Goal: Task Accomplishment & Management: Manage account settings

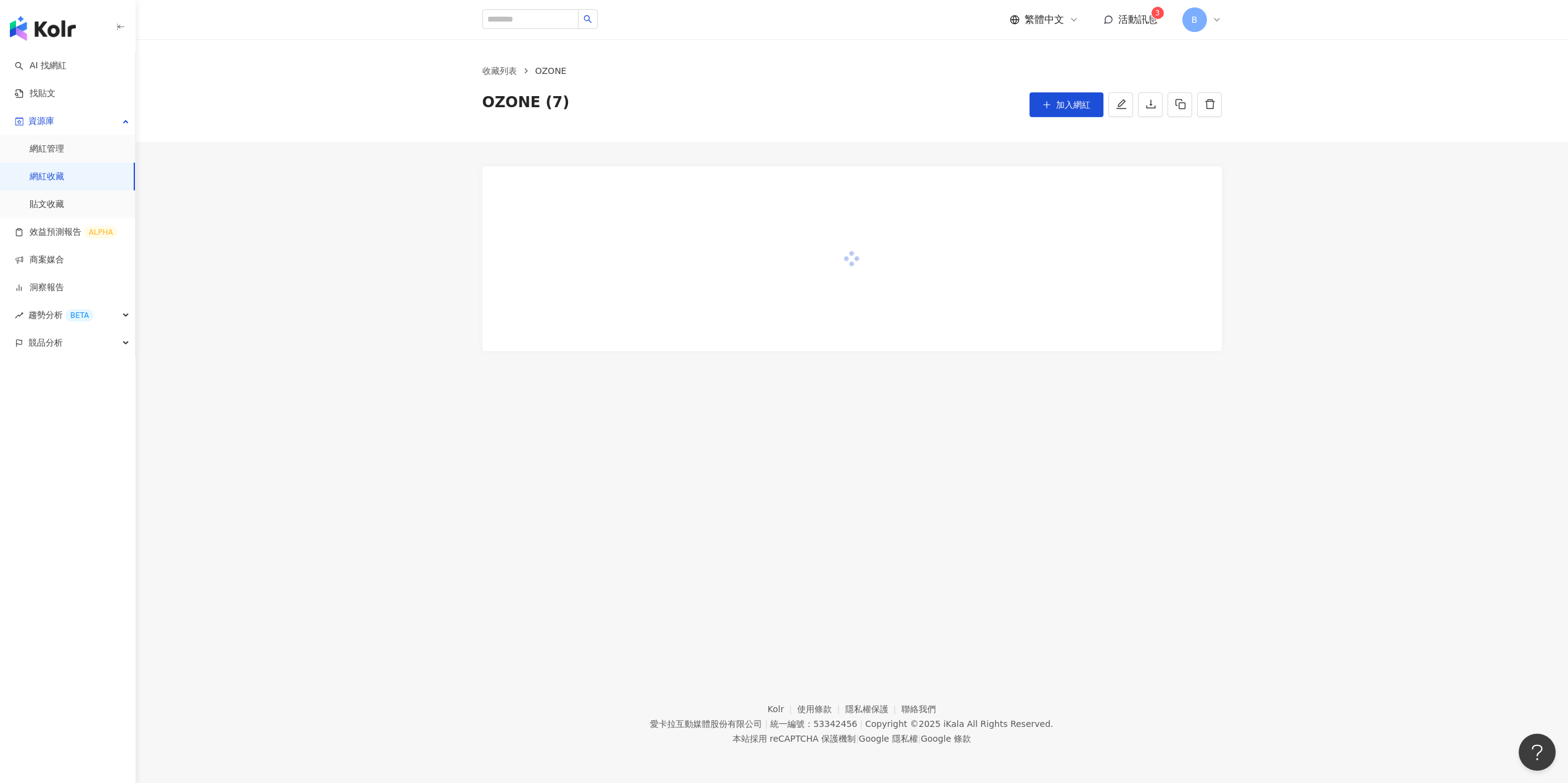
click at [370, 244] on div at bounding box center [851, 246] width 1433 height 209
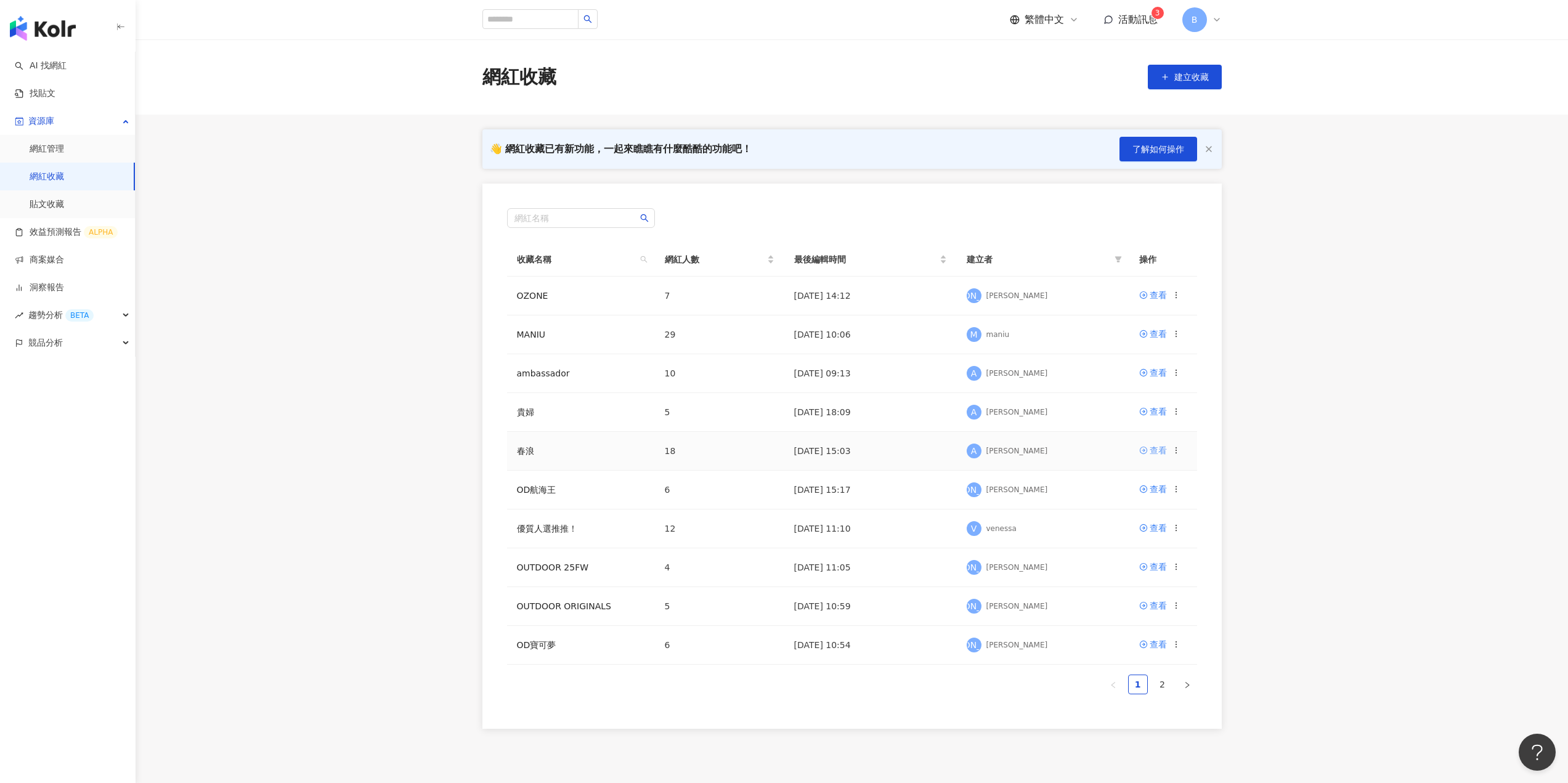
click at [1158, 454] on div "查看" at bounding box center [1158, 450] width 18 height 14
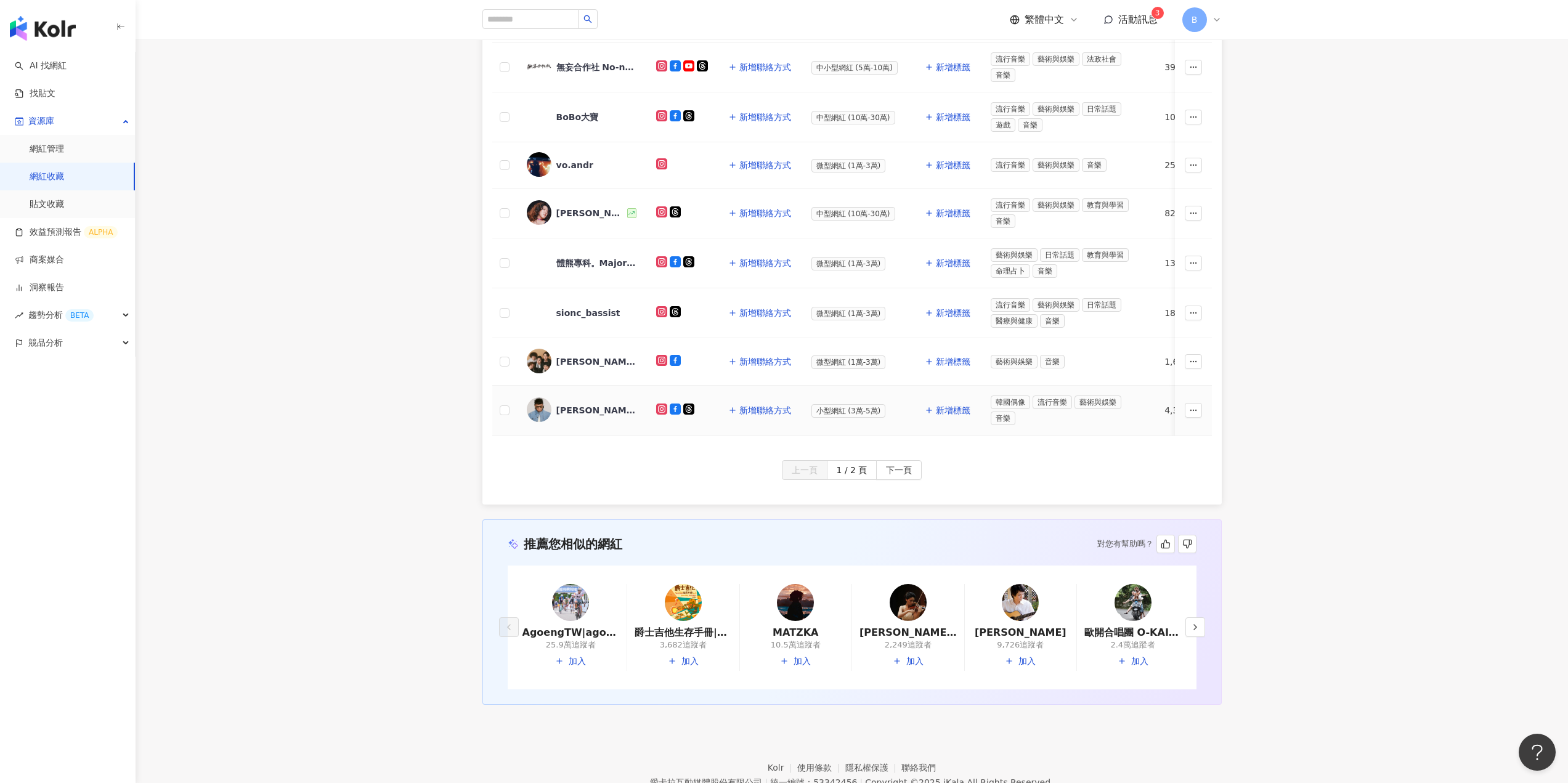
scroll to position [62, 0]
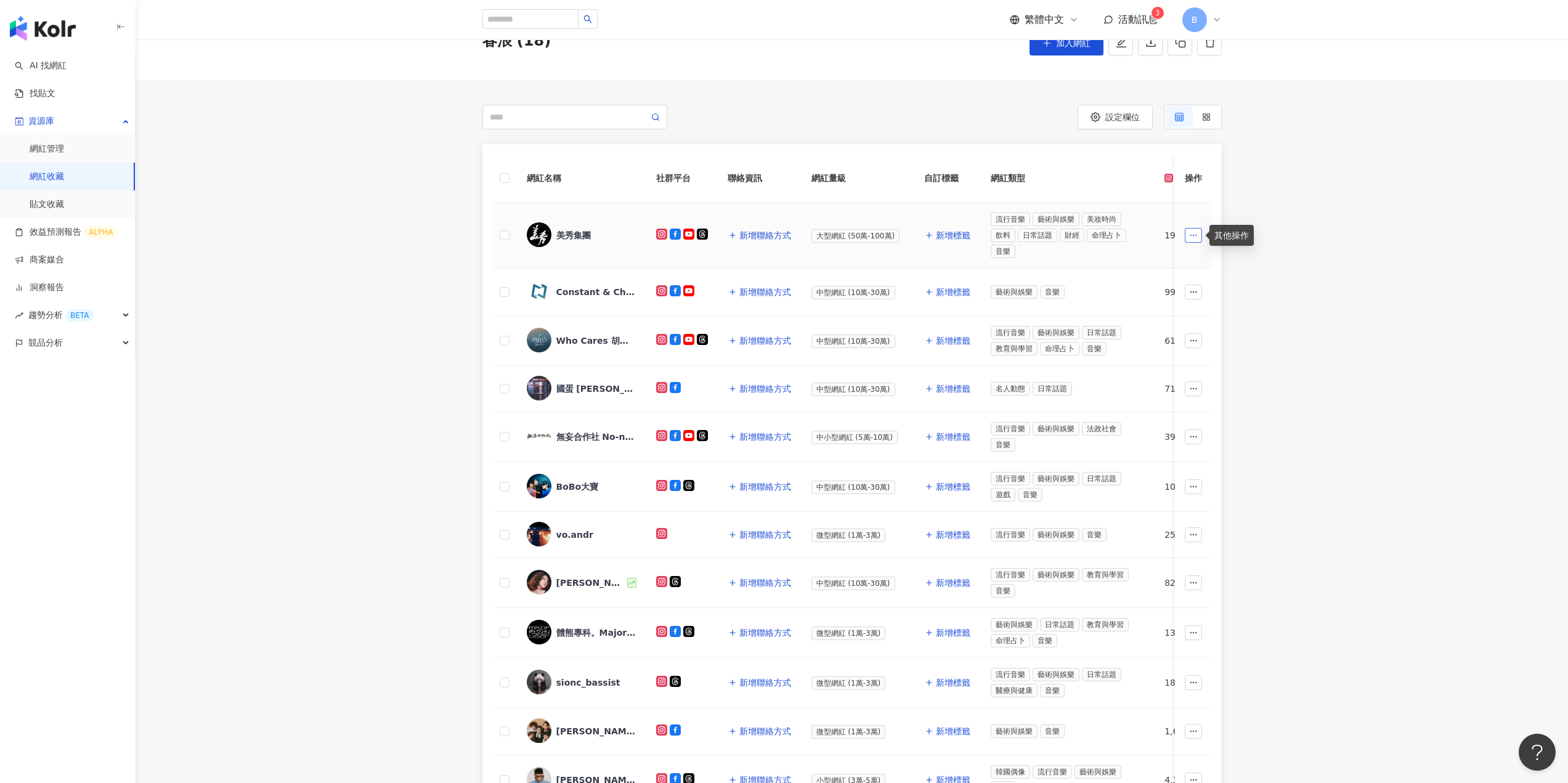
click at [1202, 238] on button "button" at bounding box center [1194, 235] width 18 height 14
click at [1175, 334] on span "移出網紅收藏" at bounding box center [1166, 339] width 52 height 10
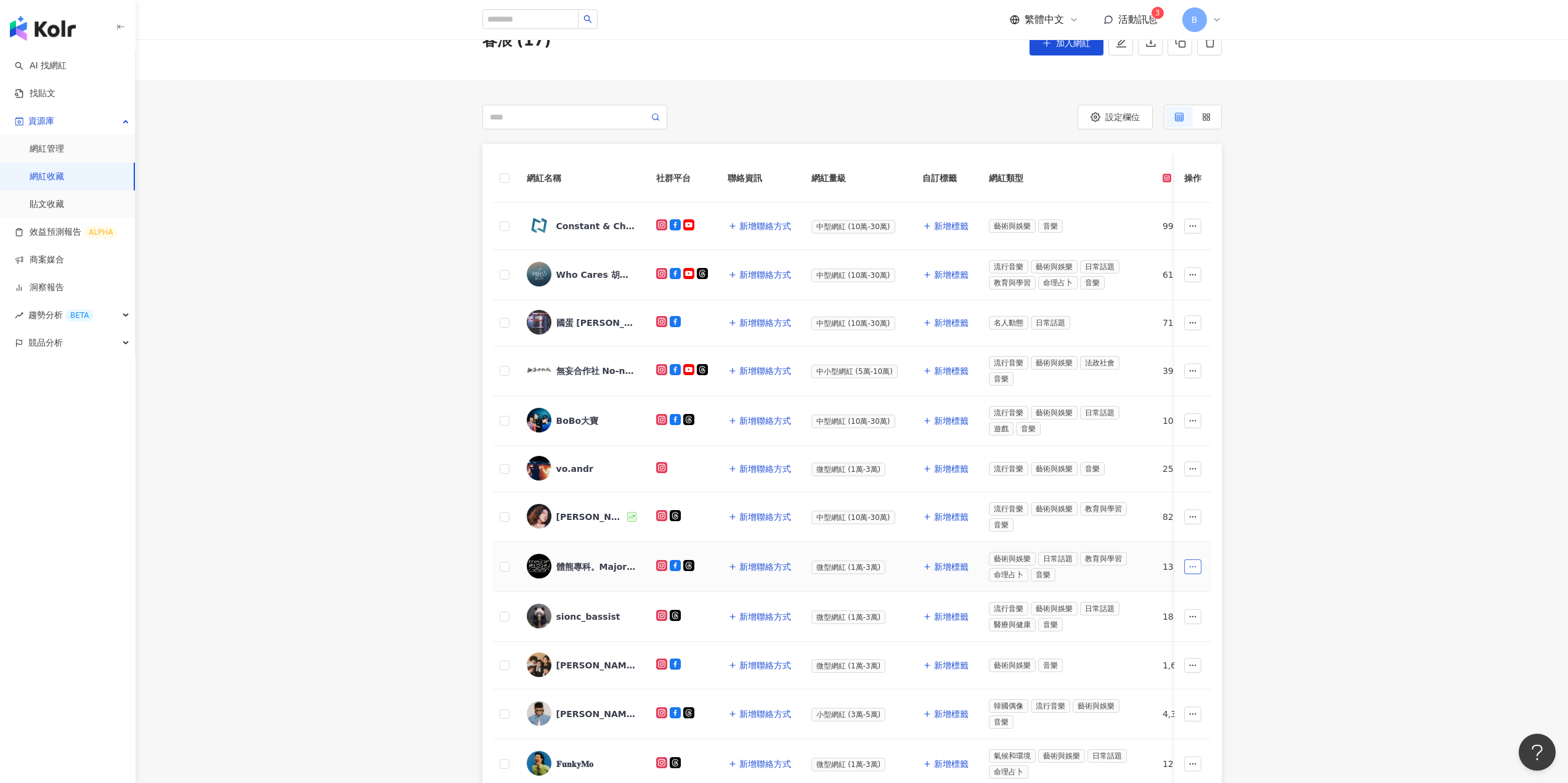
click at [1185, 564] on button "button" at bounding box center [1194, 567] width 18 height 14
click at [1180, 672] on span "移出網紅收藏" at bounding box center [1166, 669] width 52 height 10
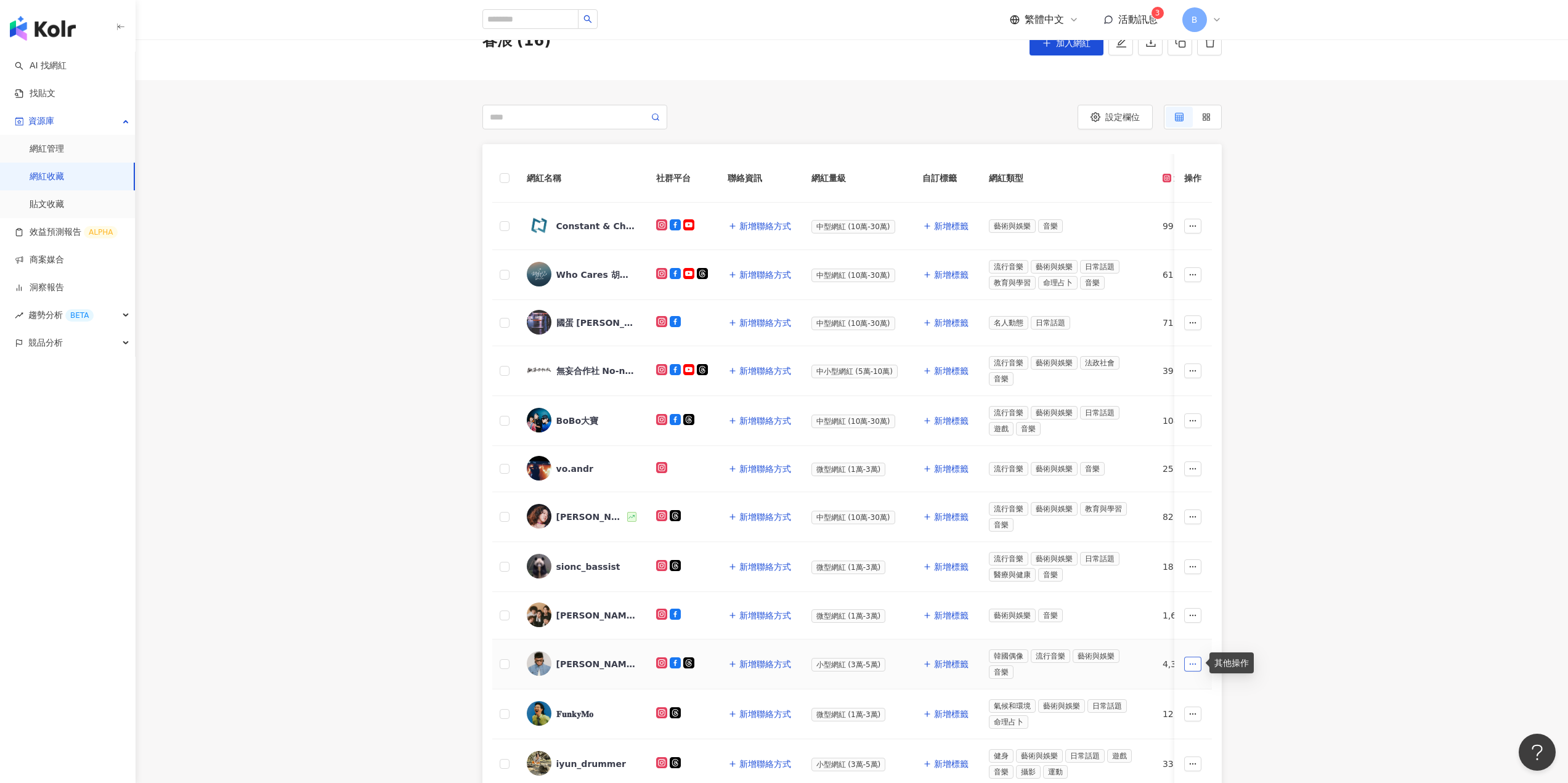
click at [1190, 664] on circle "button" at bounding box center [1190, 664] width 1 height 1
click at [1158, 766] on span "移出網紅收藏" at bounding box center [1166, 767] width 52 height 10
click at [1194, 664] on circle "button" at bounding box center [1193, 664] width 1 height 1
click at [1168, 766] on span "移出網紅收藏" at bounding box center [1166, 767] width 52 height 10
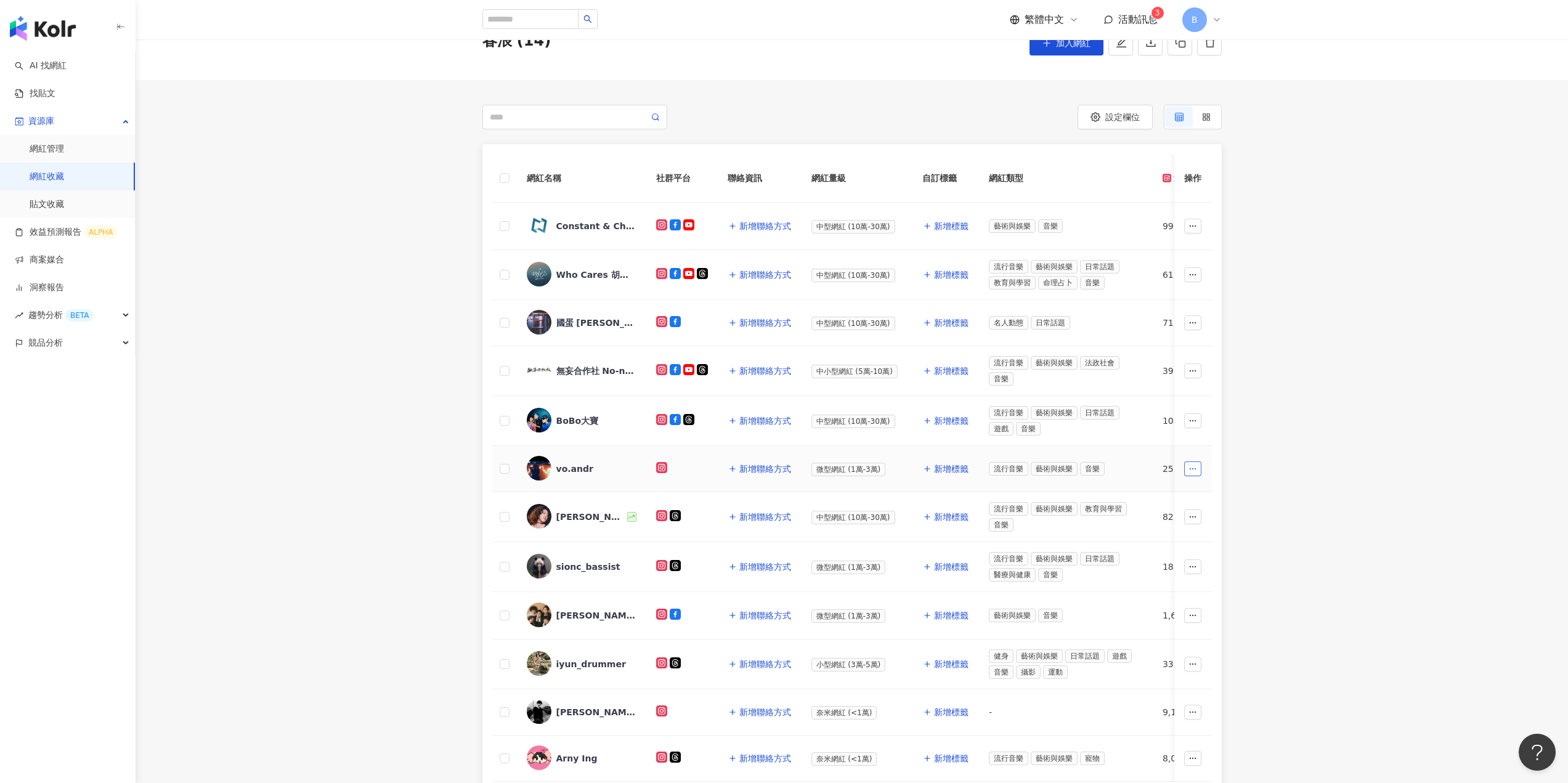
click at [1189, 470] on icon "button" at bounding box center [1193, 468] width 9 height 9
click at [1178, 575] on span "移出網紅收藏" at bounding box center [1166, 572] width 52 height 10
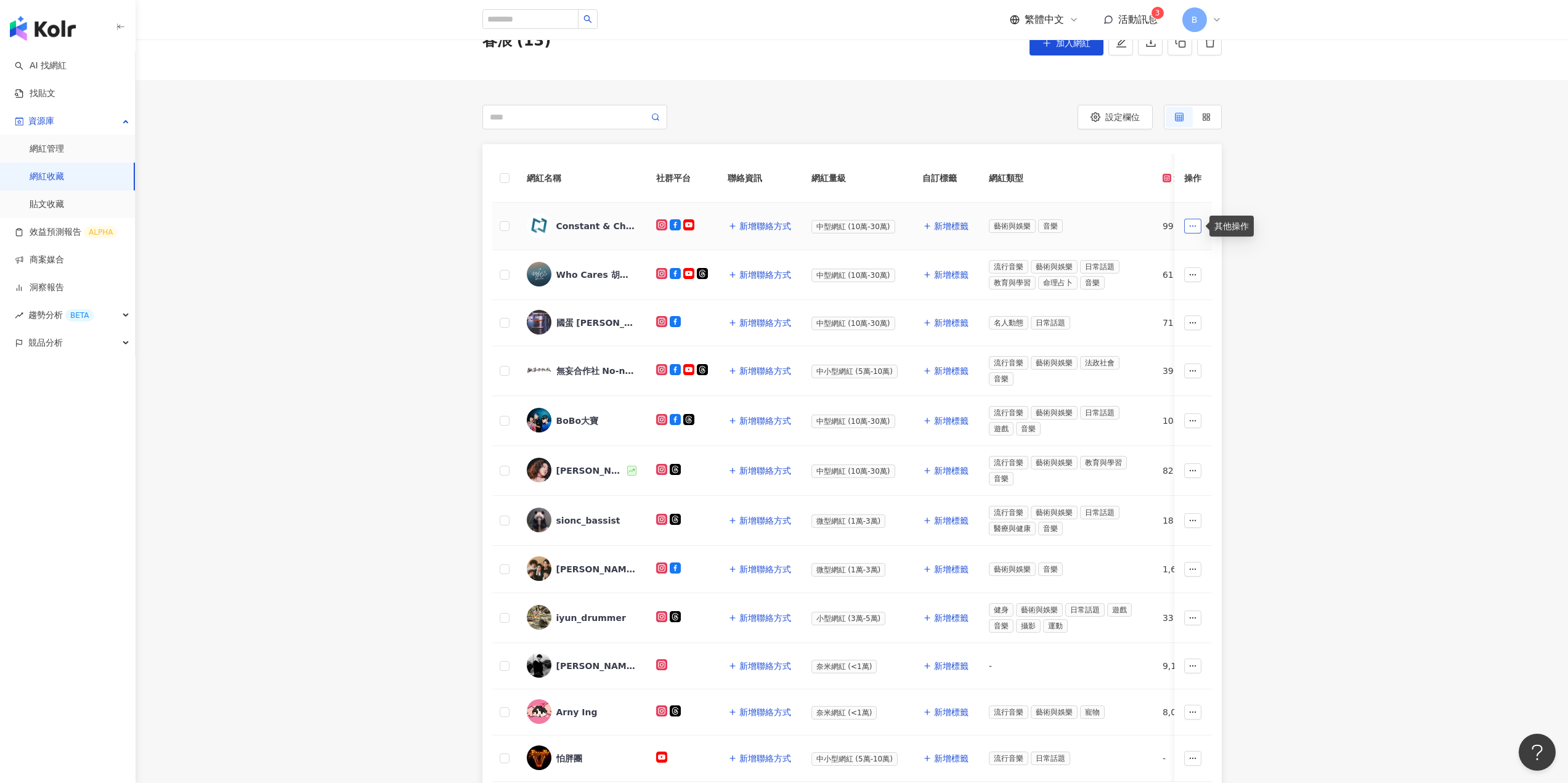
click at [1190, 224] on icon "button" at bounding box center [1193, 226] width 9 height 9
click at [1170, 329] on span "移出網紅收藏" at bounding box center [1166, 330] width 52 height 10
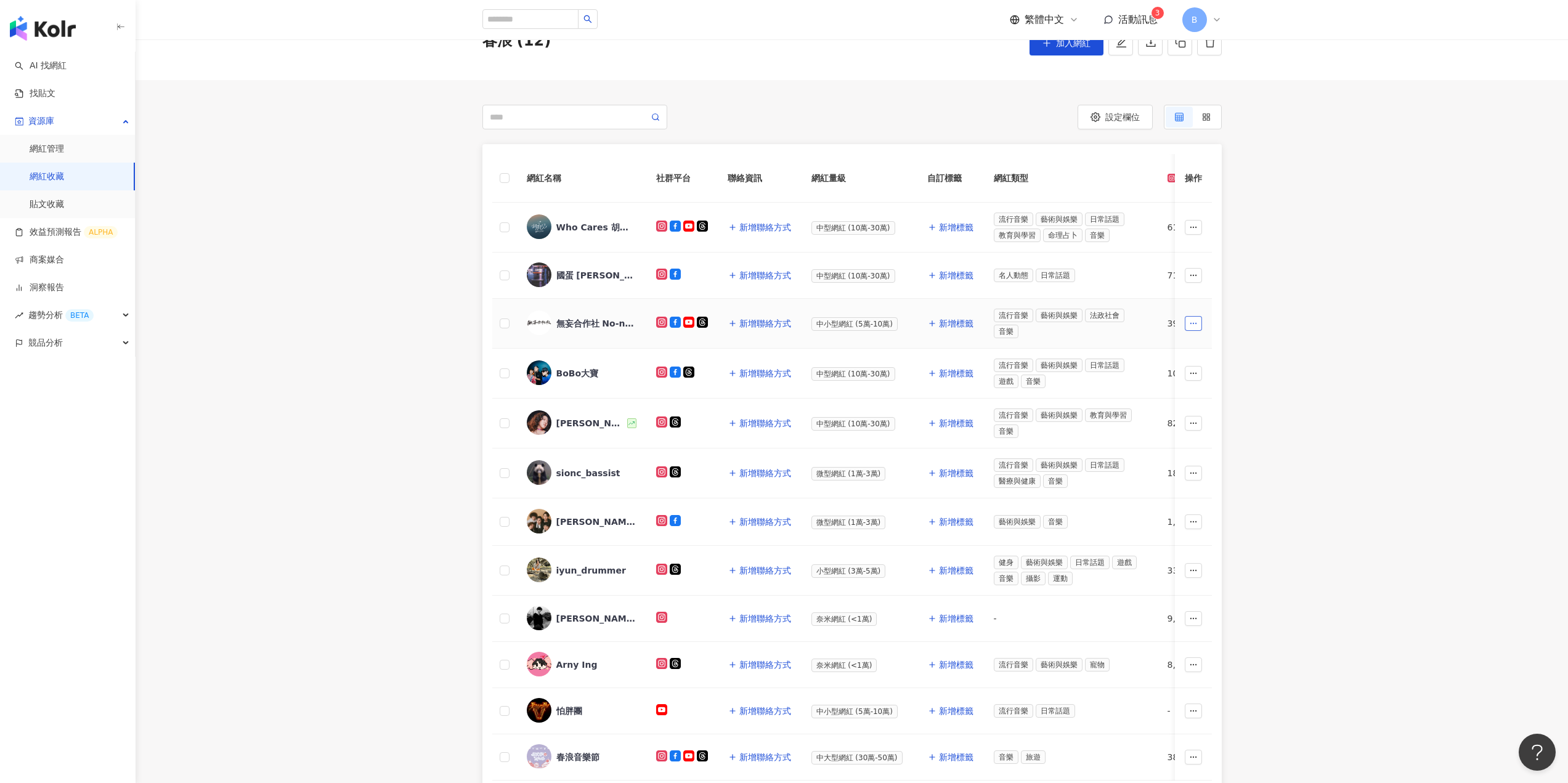
click at [1193, 321] on icon "button" at bounding box center [1193, 323] width 9 height 9
click at [1176, 428] on span "移出網紅收藏" at bounding box center [1166, 426] width 52 height 10
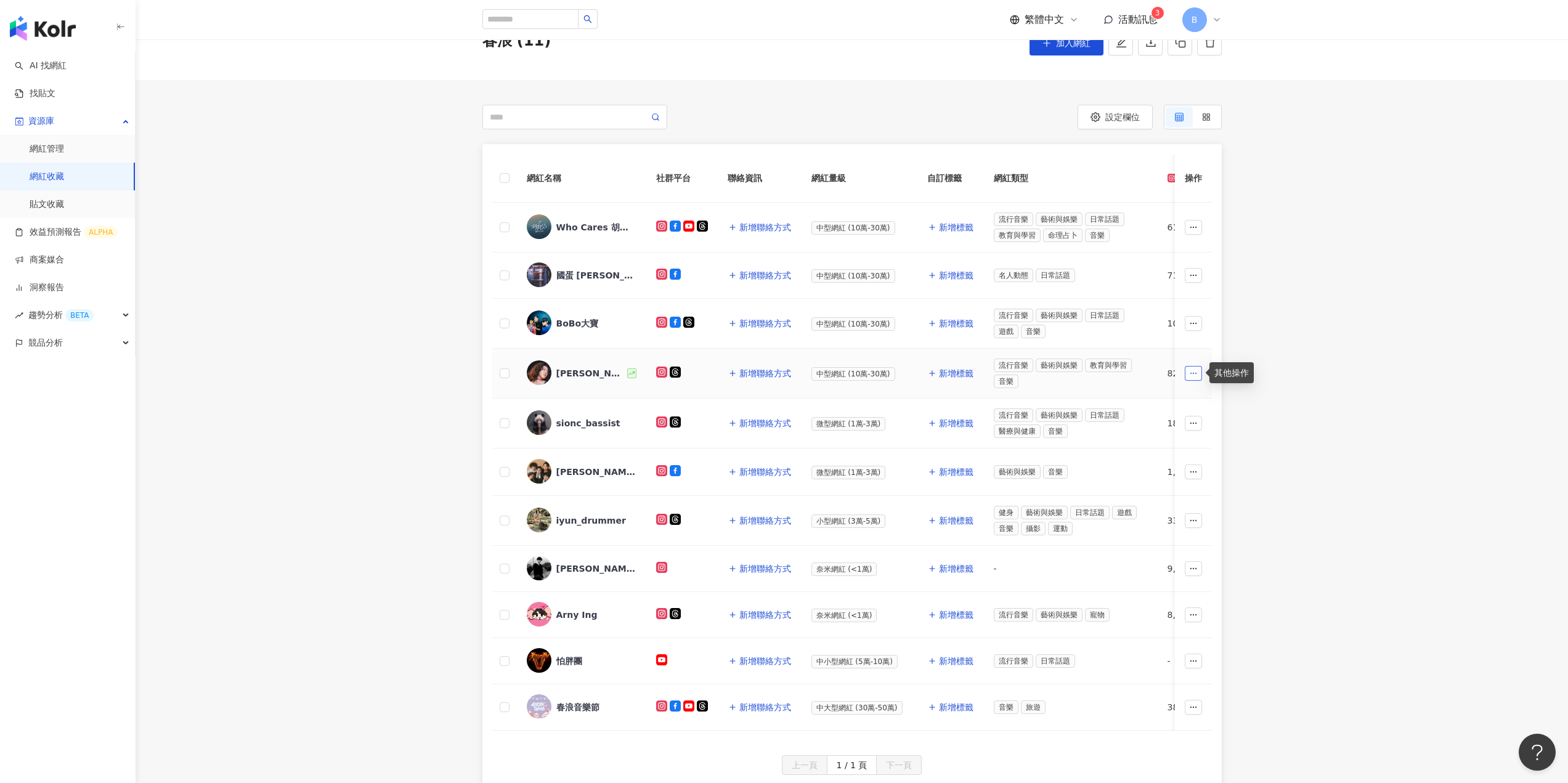
click at [1191, 369] on icon "button" at bounding box center [1193, 373] width 9 height 9
click at [1172, 480] on span "移出網紅收藏" at bounding box center [1166, 477] width 52 height 10
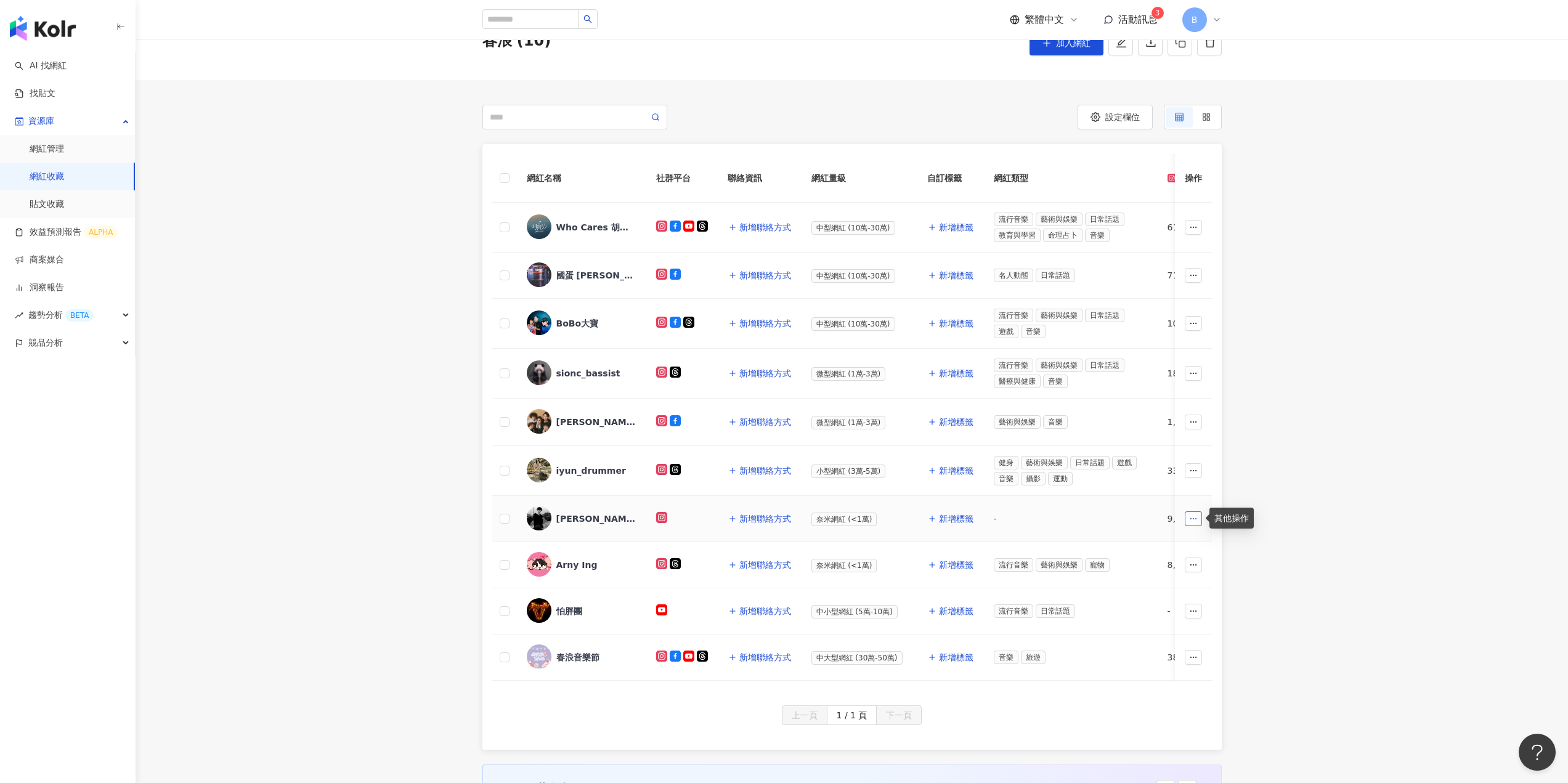
click at [1191, 520] on icon "button" at bounding box center [1193, 519] width 9 height 9
click at [1166, 620] on span "移出網紅收藏" at bounding box center [1166, 622] width 52 height 10
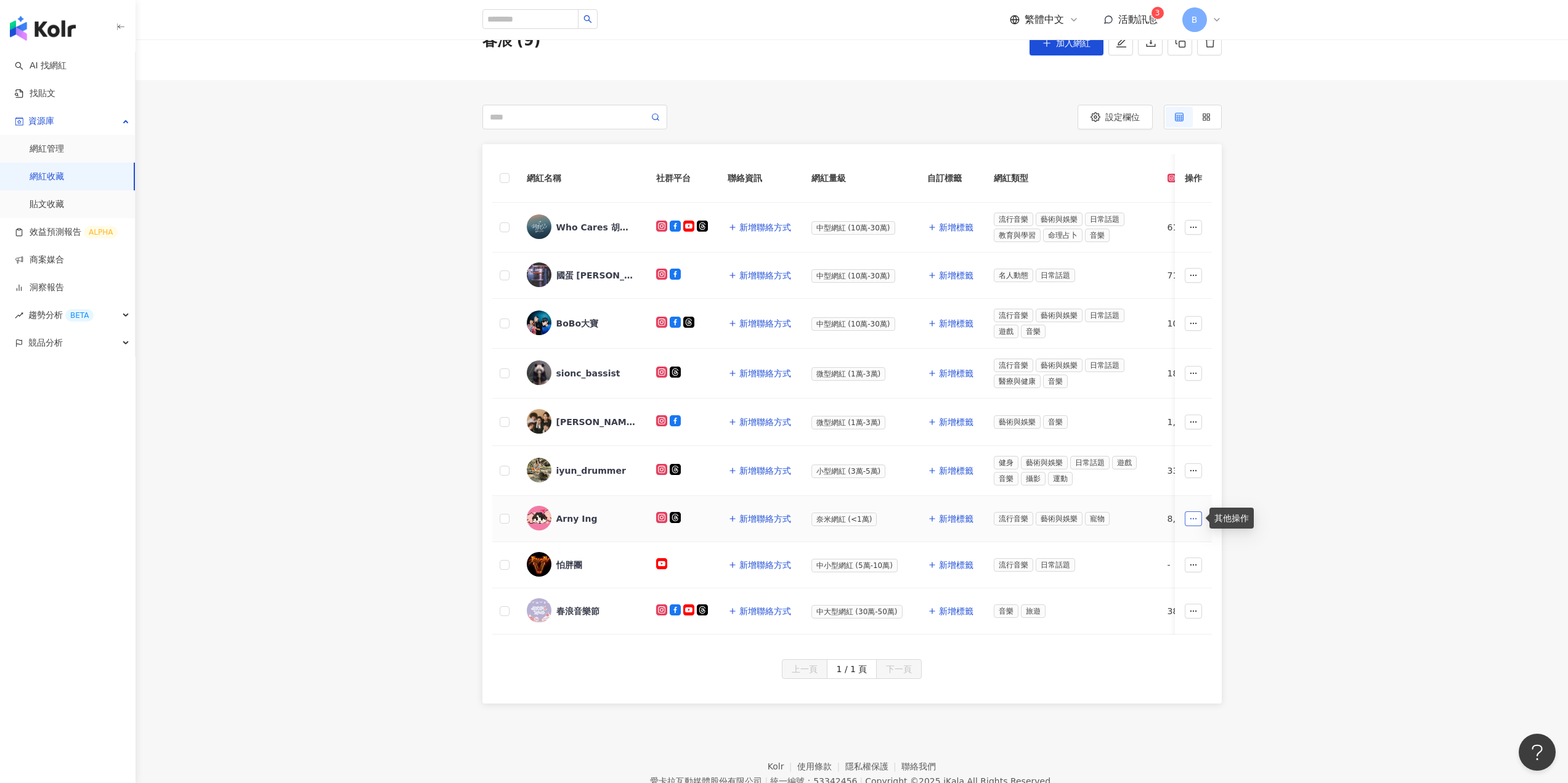
click at [1193, 523] on span "button" at bounding box center [1193, 519] width 9 height 10
click at [556, 518] on div "Arny Ing" at bounding box center [576, 518] width 41 height 12
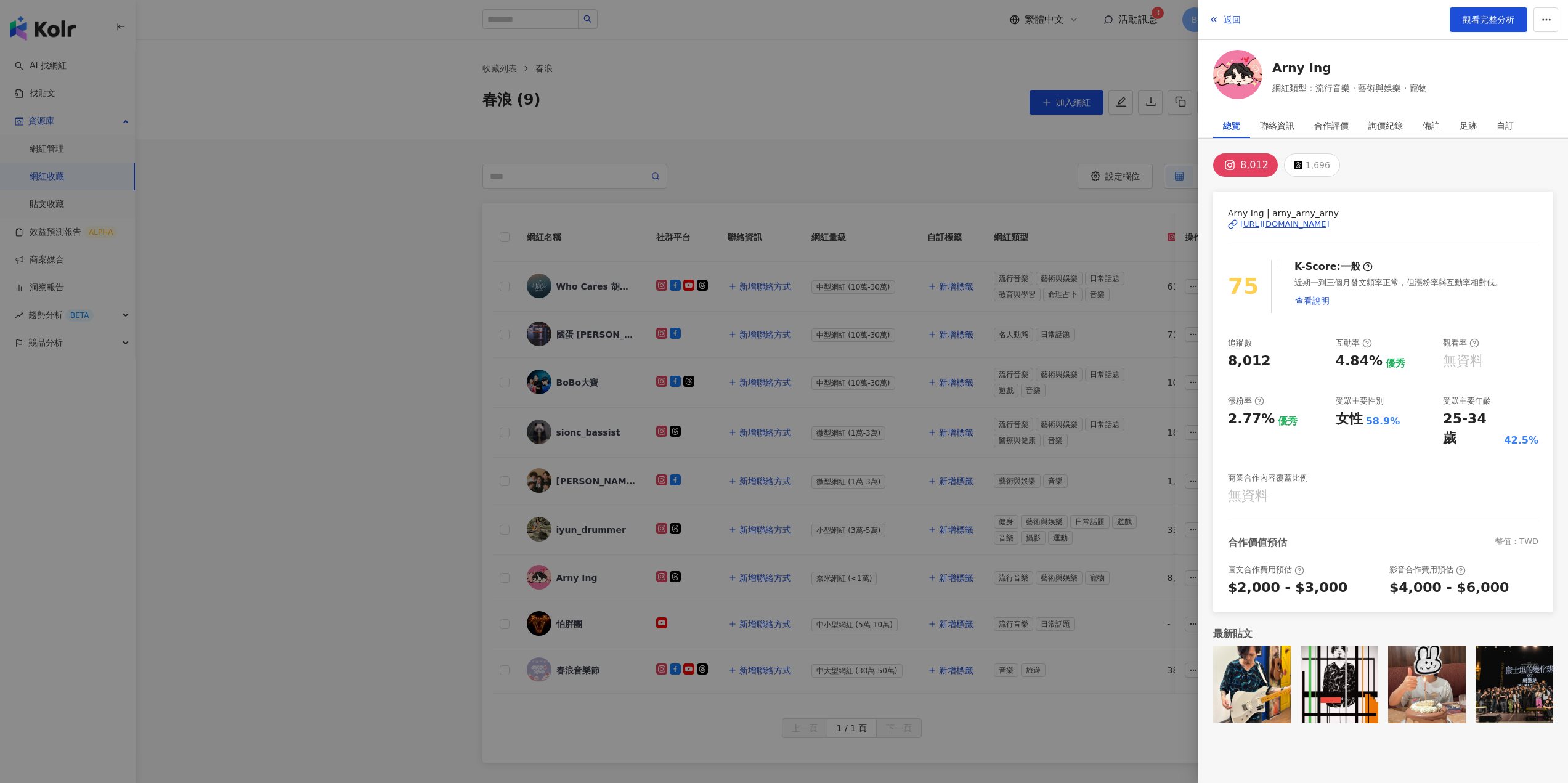
scroll to position [0, 0]
click at [1227, 21] on span "返回" at bounding box center [1232, 19] width 18 height 10
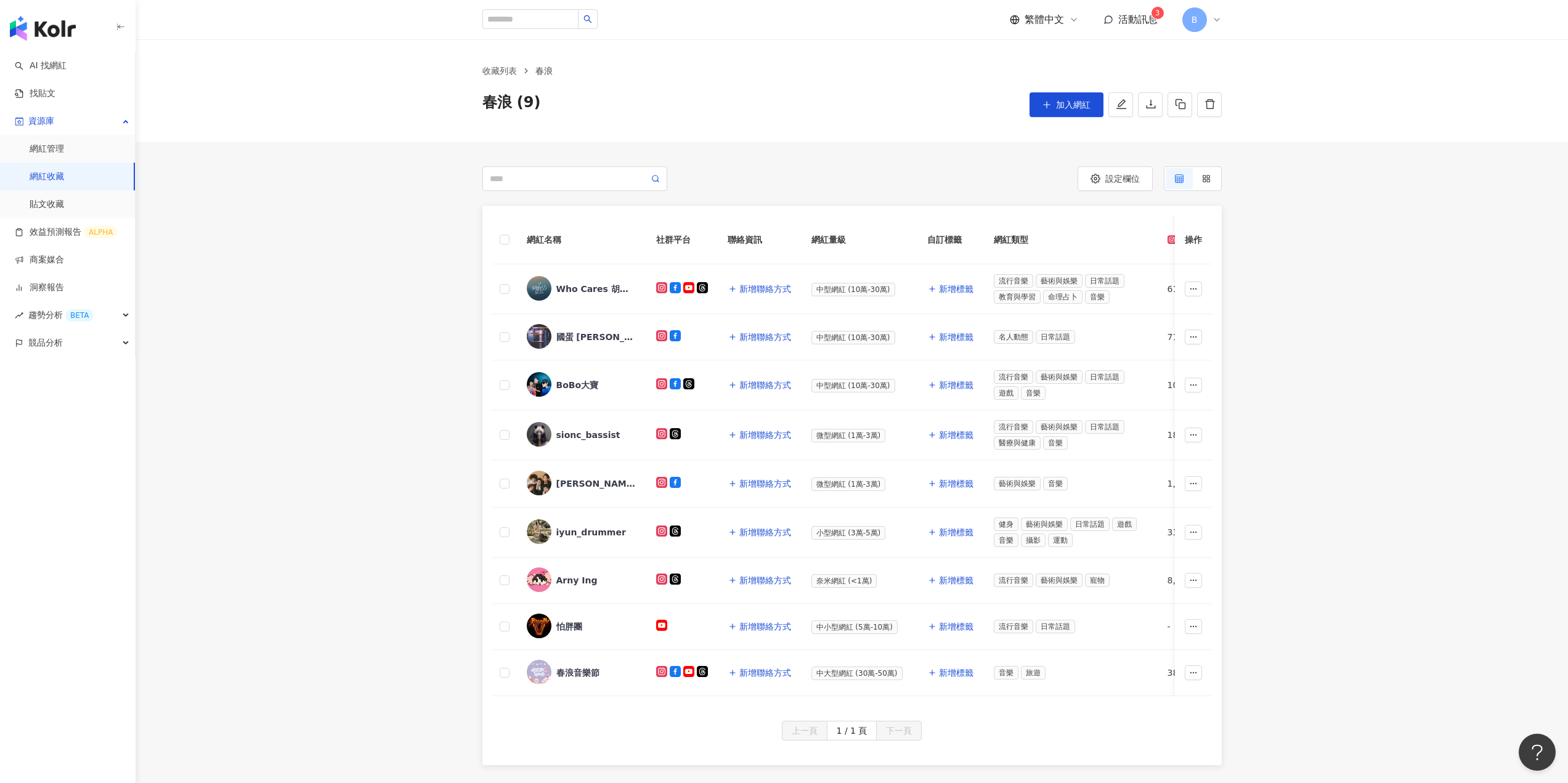
click at [394, 642] on div "網紅名稱 社群平台 聯絡資訊 網紅量級 自訂標籤 網紅類型 追蹤數 K-Score 近三個月 受眾主要年齡 受眾主要性別 互動率 近三個月 Reels 互動率…" at bounding box center [851, 486] width 1433 height 559
click at [542, 24] on input "search" at bounding box center [531, 19] width 96 height 20
paste input "**********"
type input "**********"
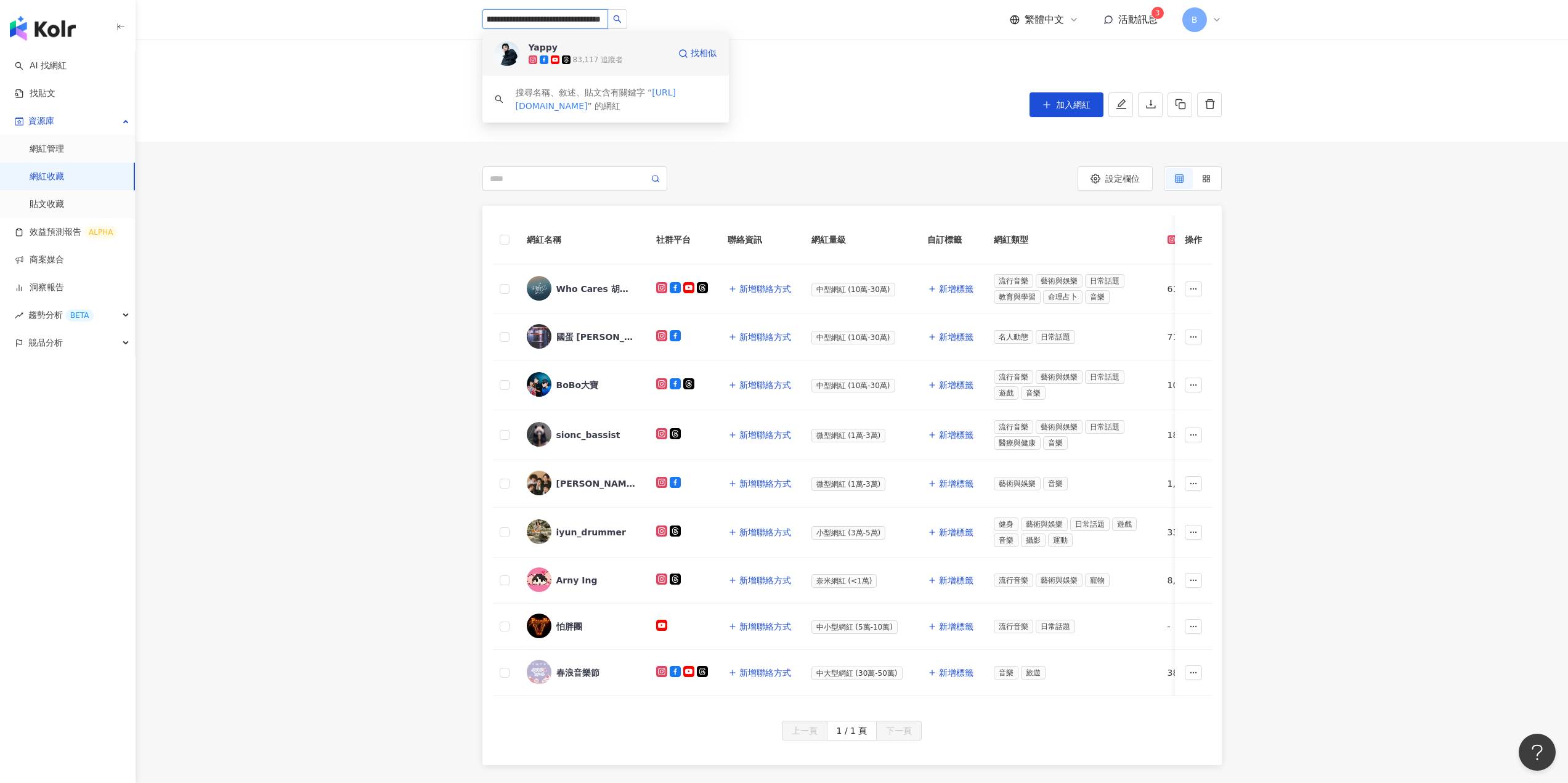
click at [553, 49] on div "Yappy" at bounding box center [543, 46] width 29 height 12
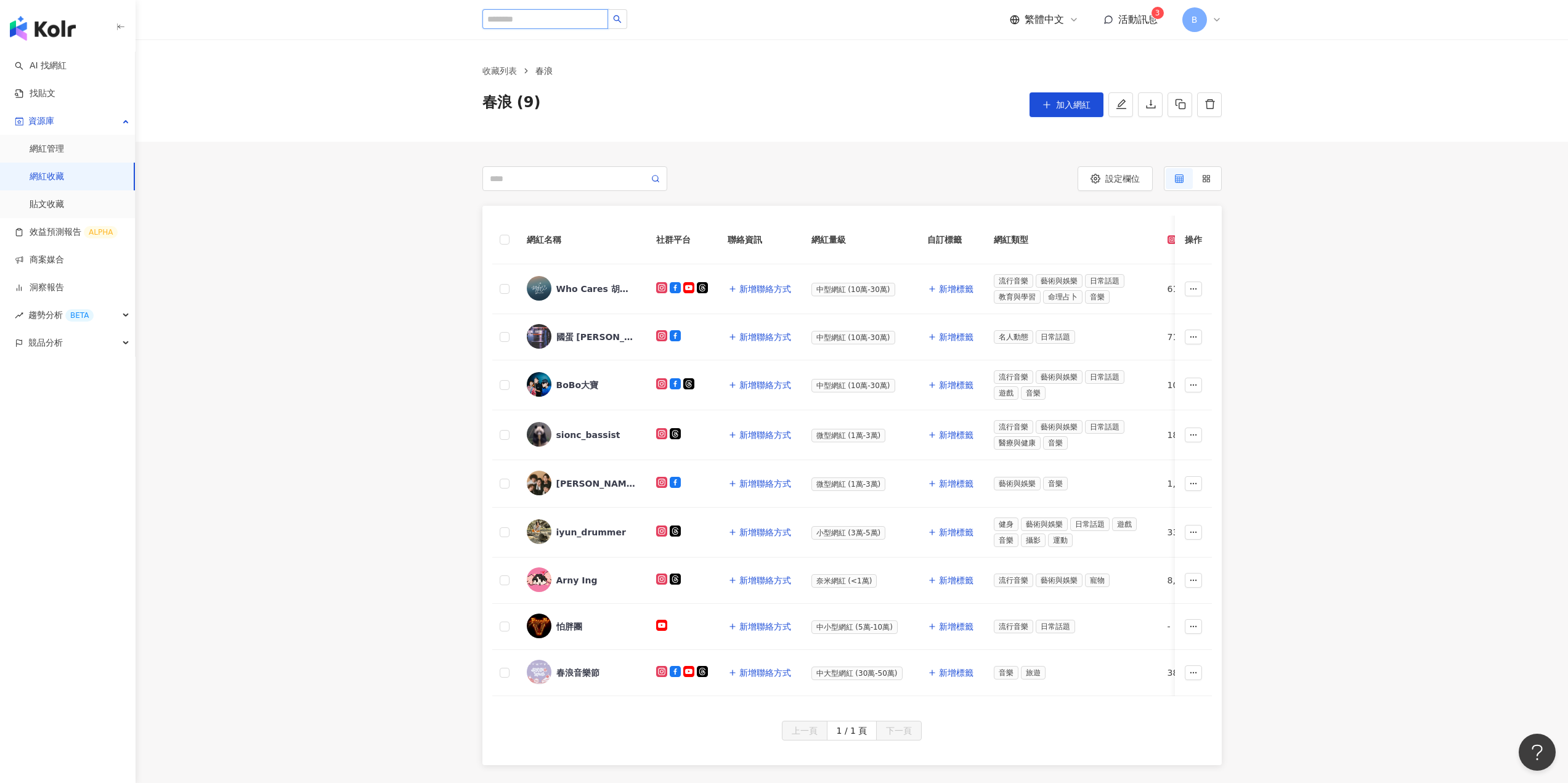
click at [494, 22] on input "search" at bounding box center [545, 19] width 126 height 20
paste input "**********"
type input "**********"
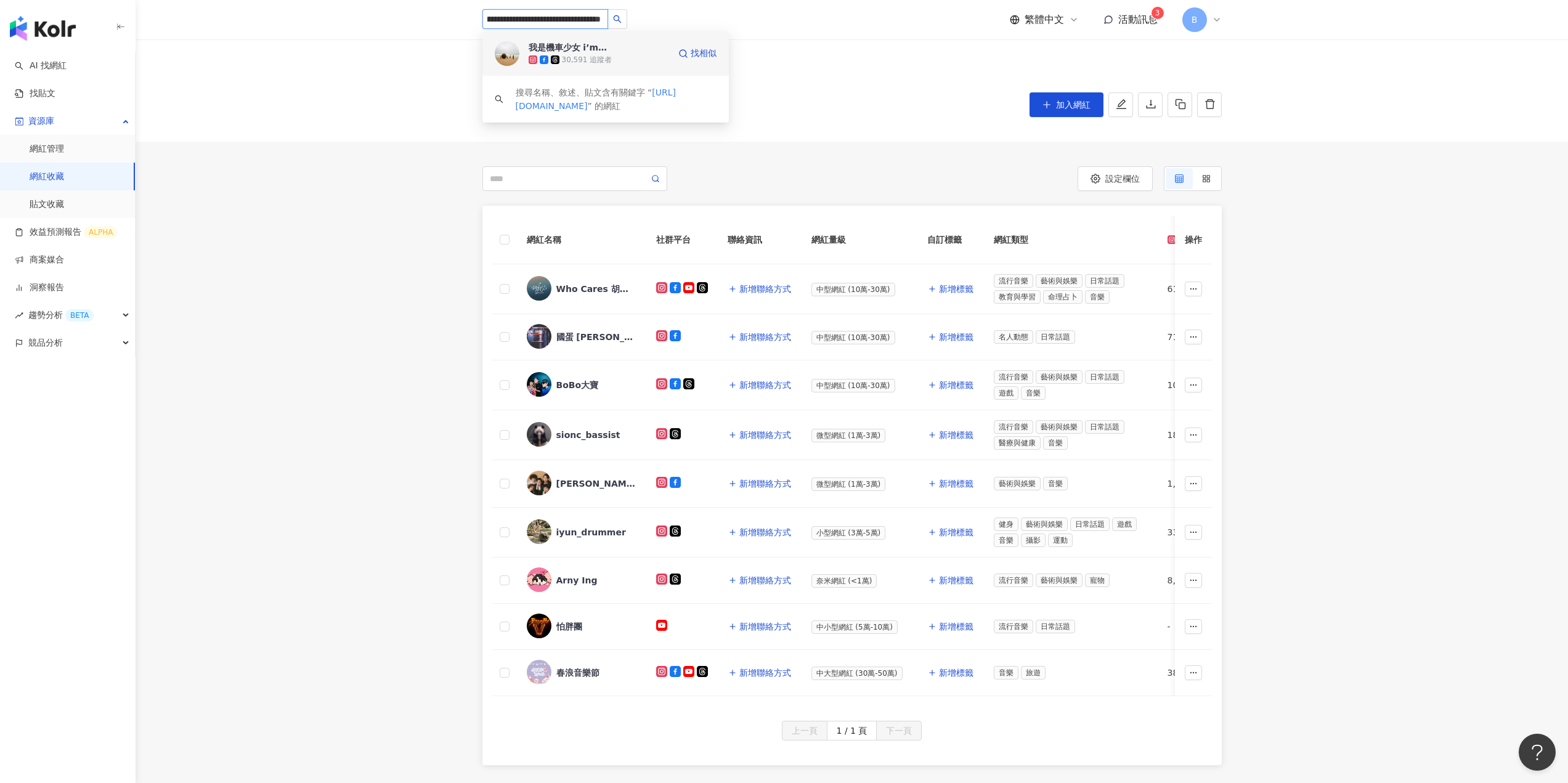
click at [549, 54] on div "30,591 追蹤者" at bounding box center [598, 59] width 140 height 12
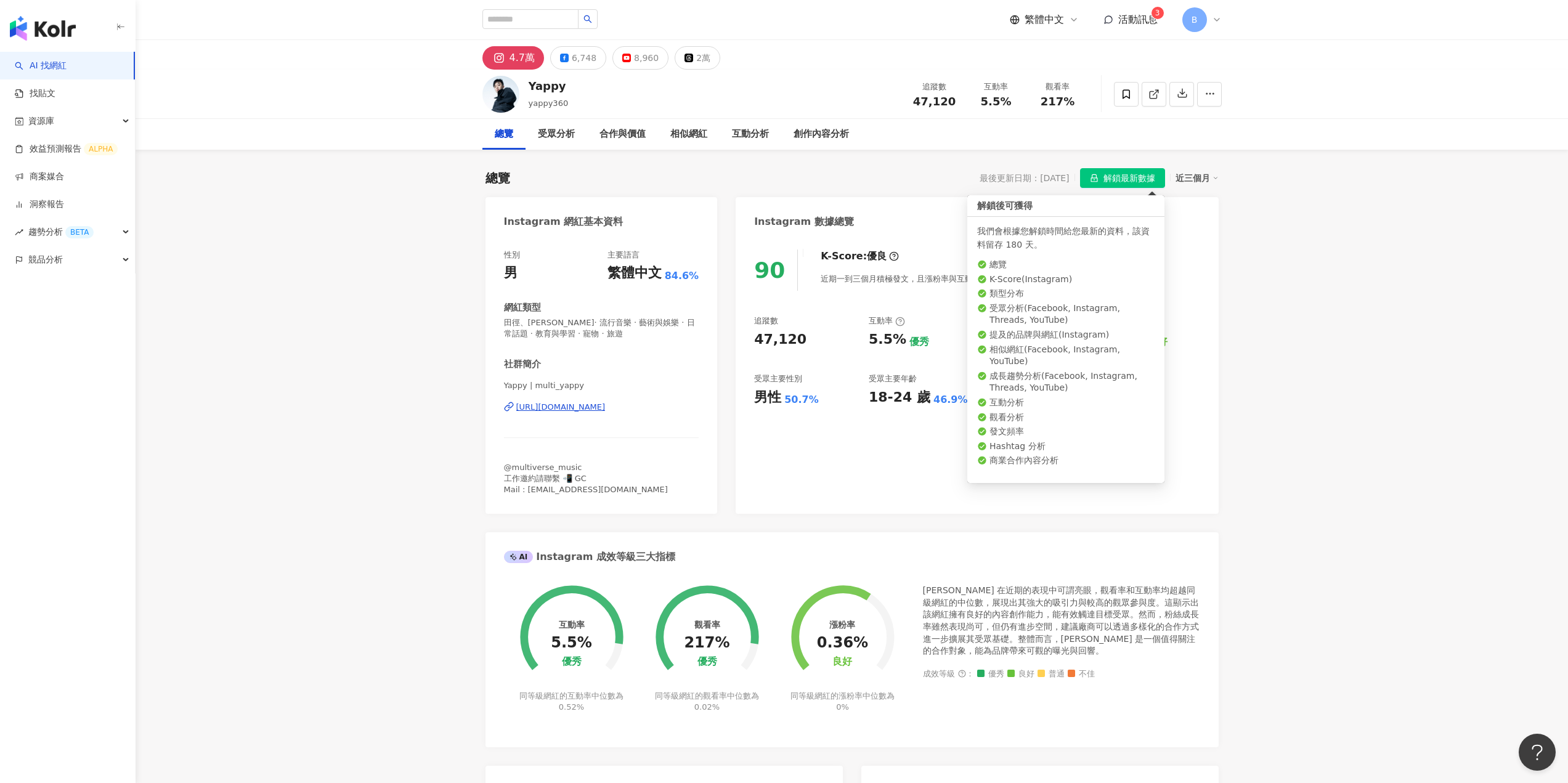
click at [1112, 176] on span "解鎖最新數據" at bounding box center [1129, 179] width 52 height 20
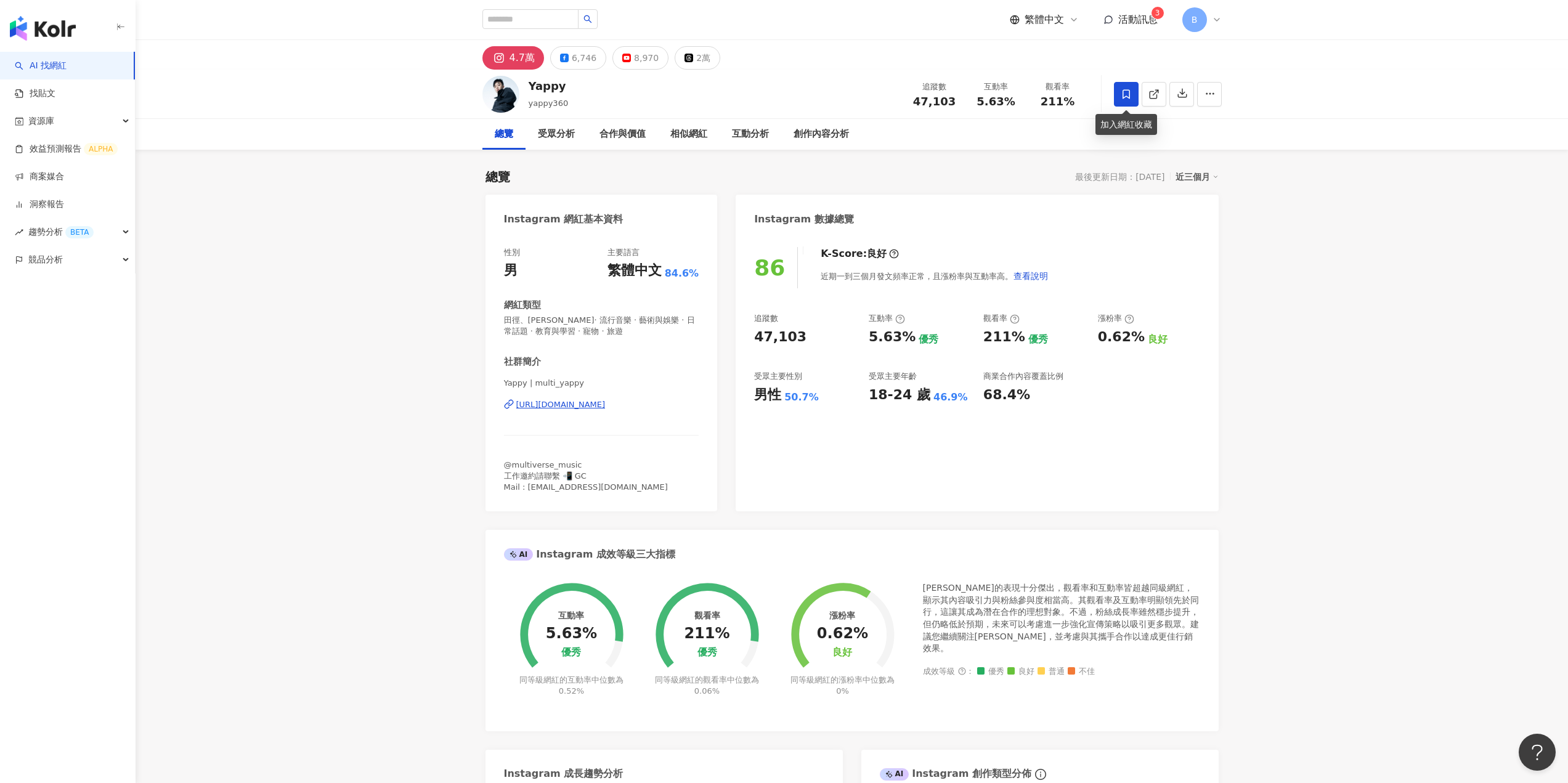
click at [1130, 94] on icon at bounding box center [1125, 94] width 7 height 10
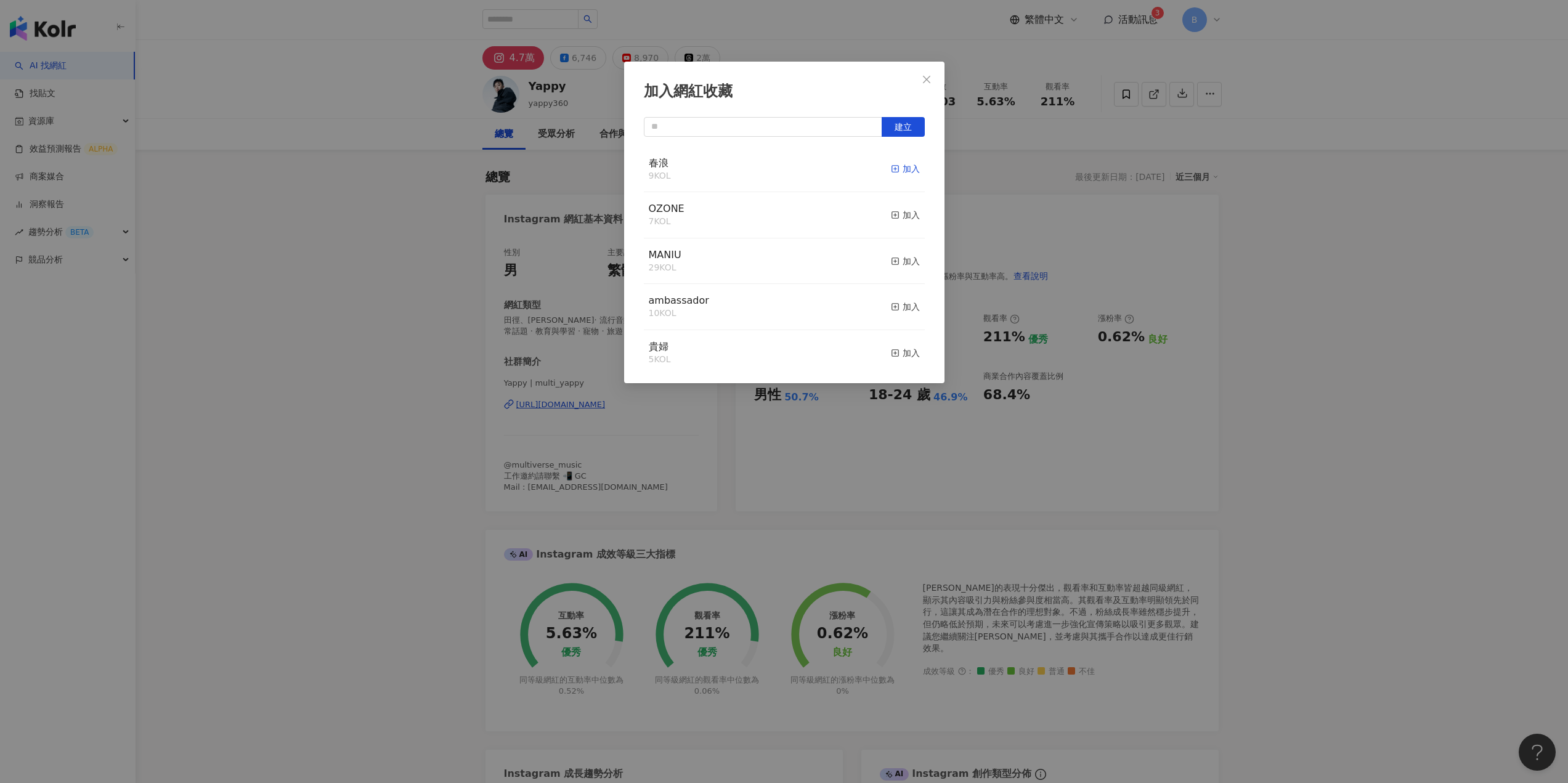
click at [901, 164] on div "加入" at bounding box center [905, 168] width 29 height 14
click at [924, 79] on icon "close" at bounding box center [927, 79] width 10 height 10
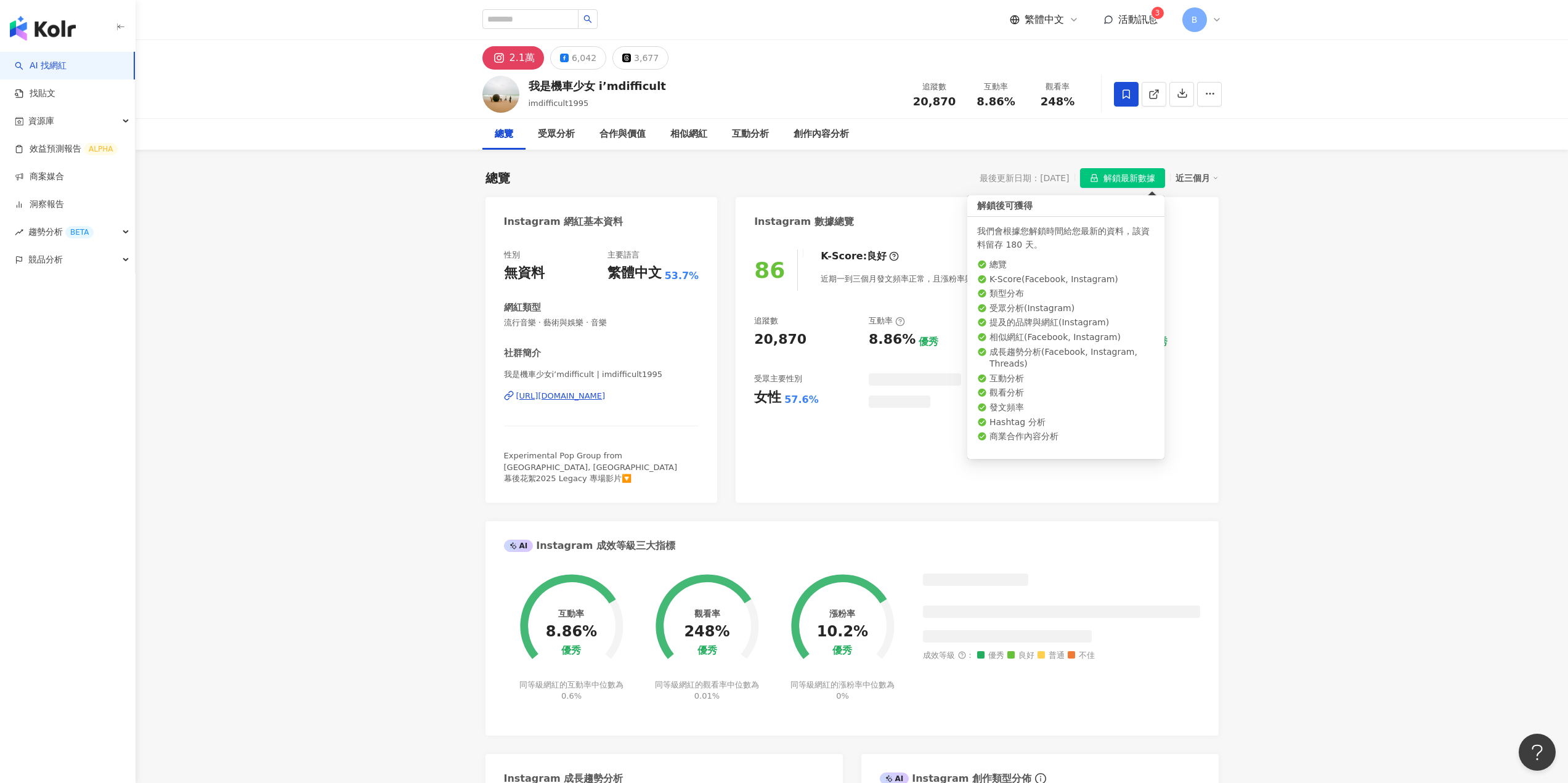
click at [1125, 92] on icon at bounding box center [1126, 95] width 11 height 11
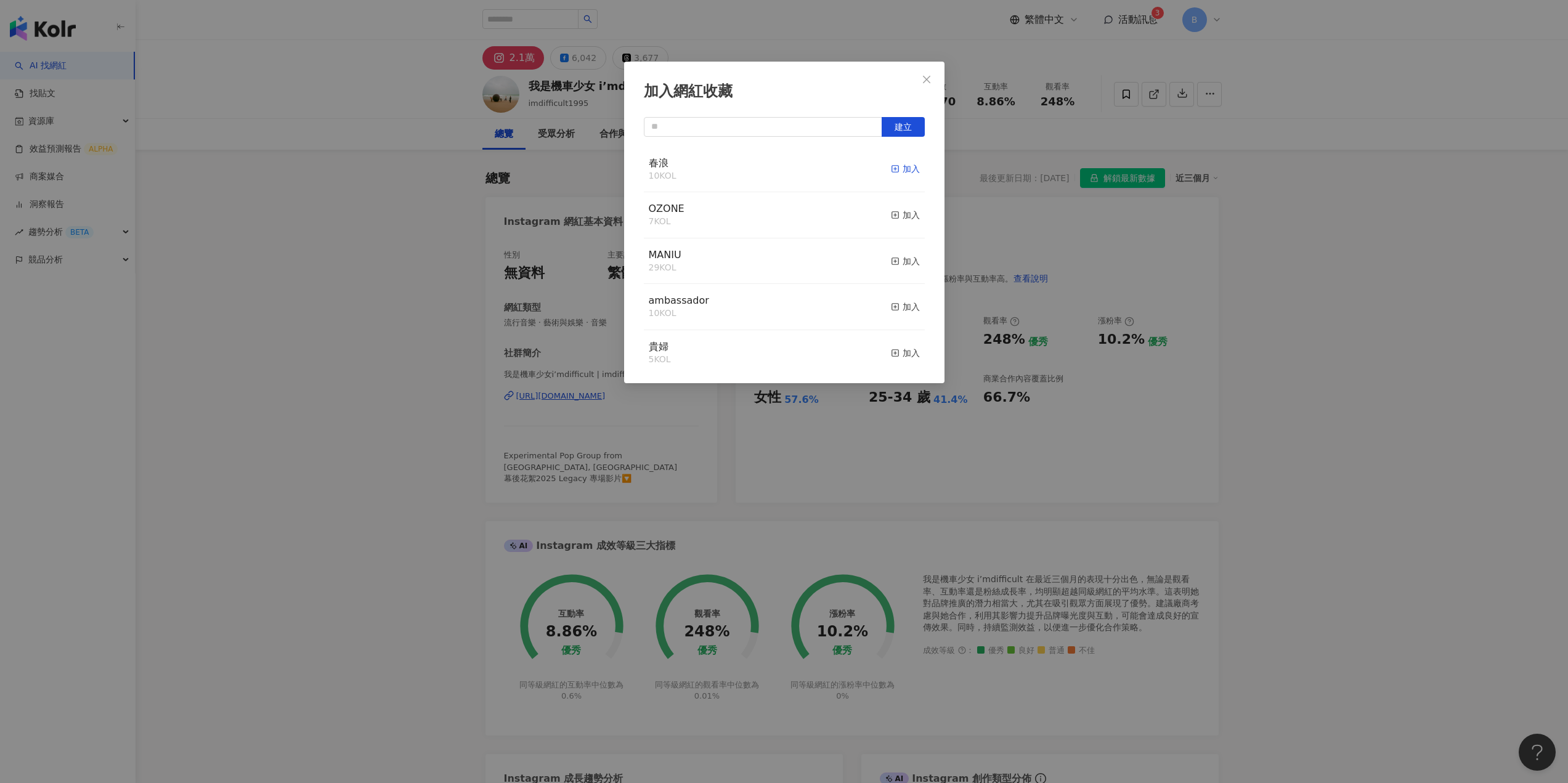
click at [897, 169] on div "加入" at bounding box center [905, 168] width 29 height 14
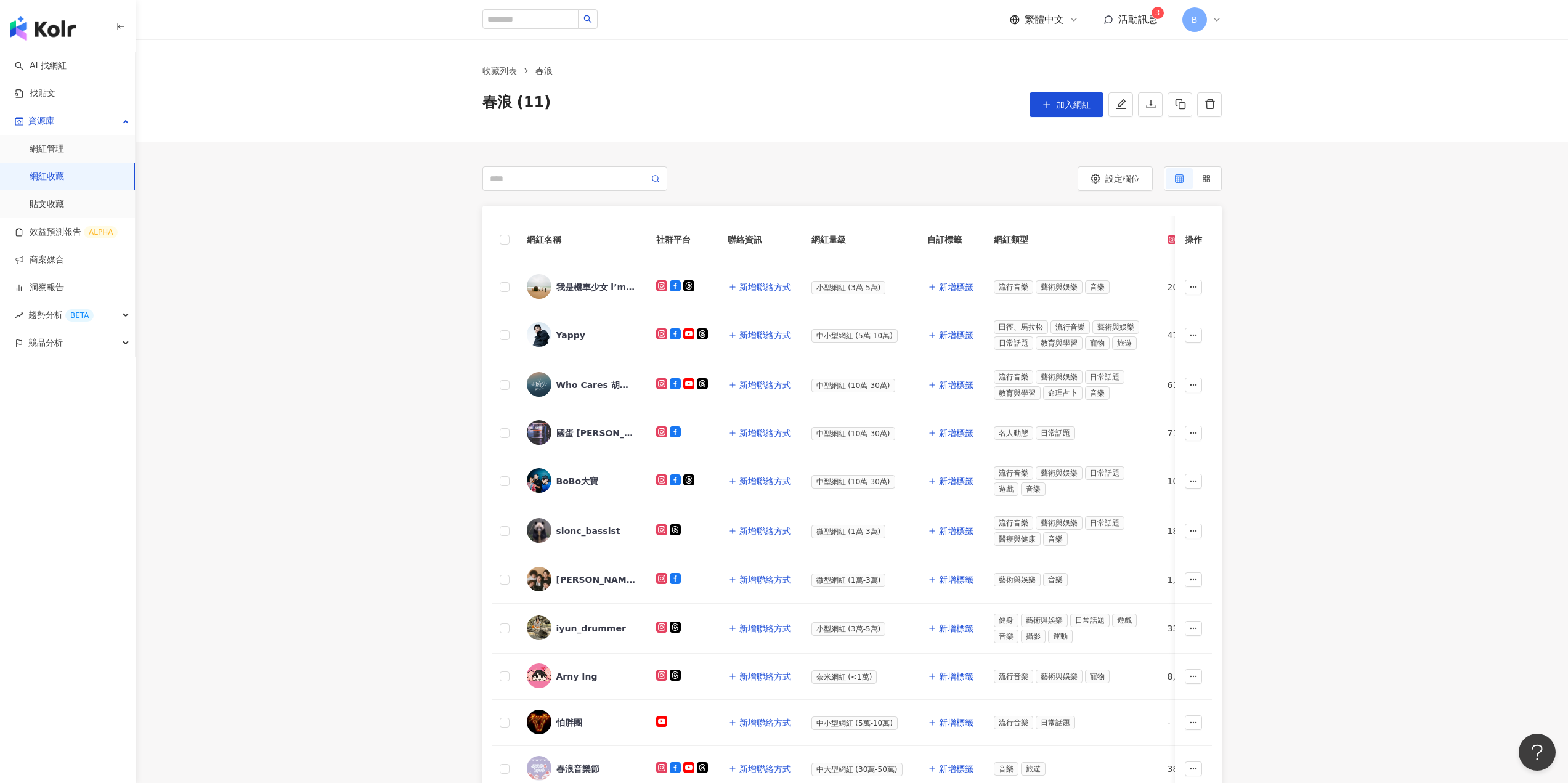
scroll to position [62, 0]
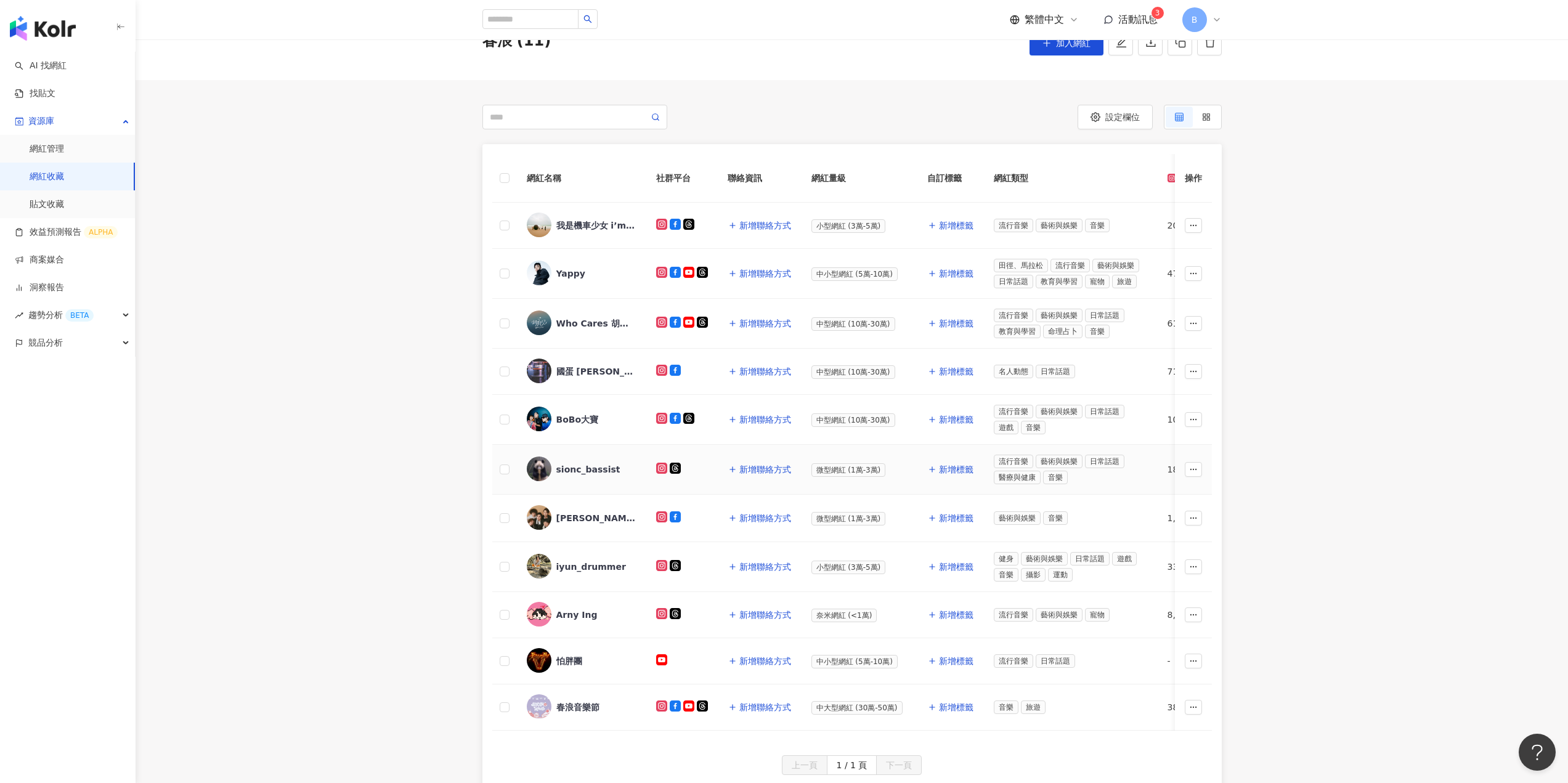
click at [576, 469] on div "sionc_bassist" at bounding box center [588, 469] width 64 height 12
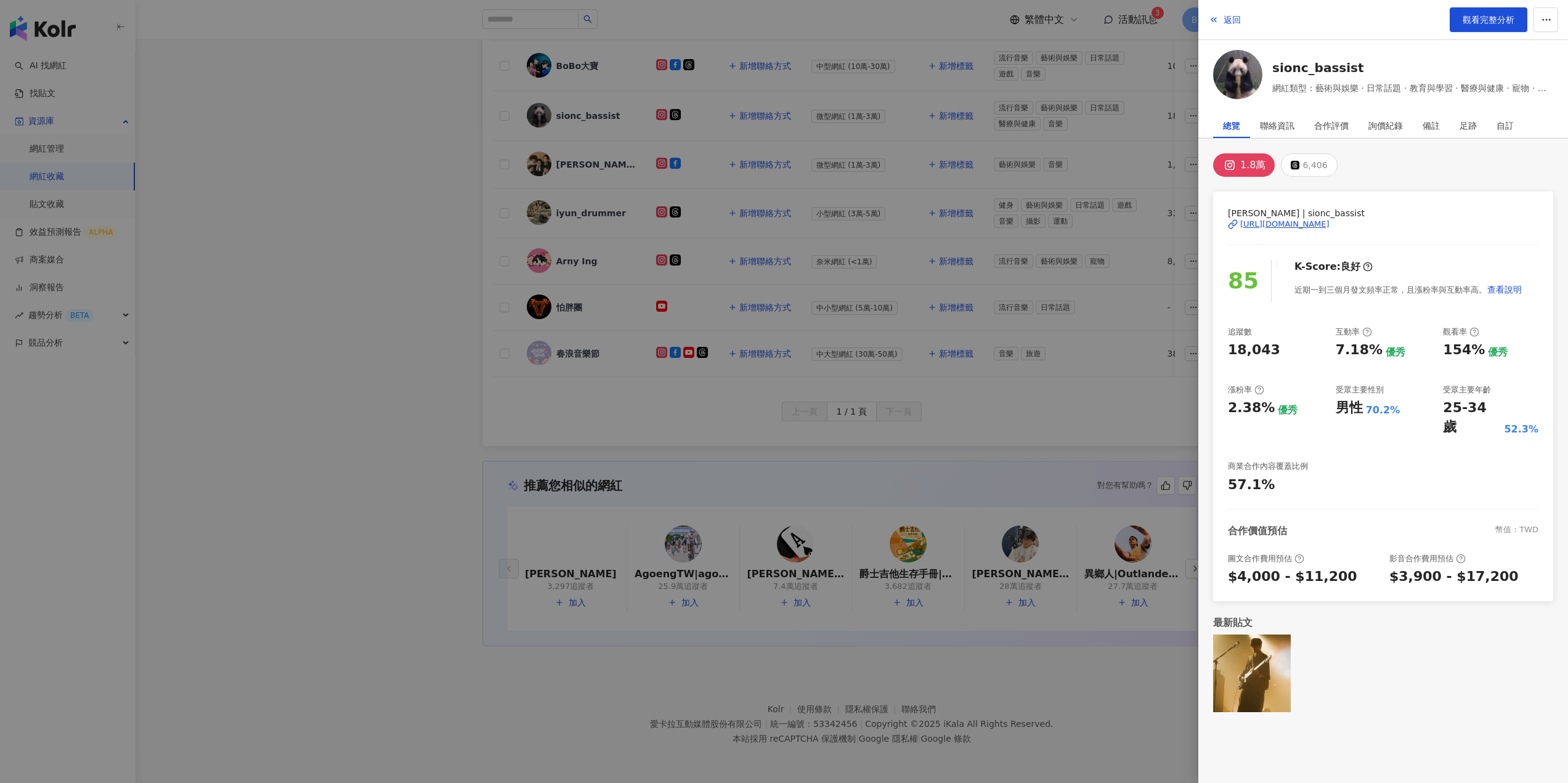
scroll to position [175, 0]
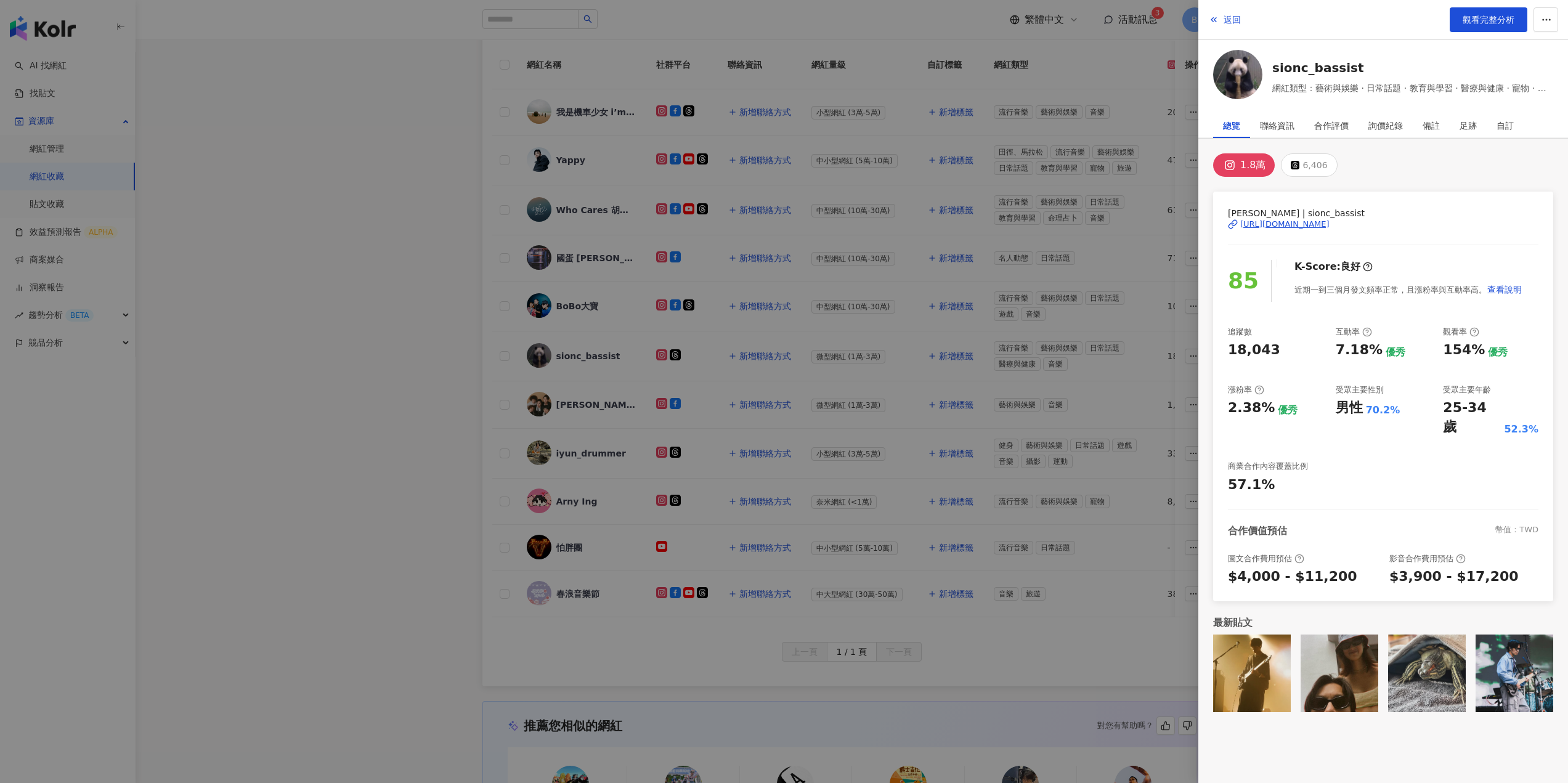
click at [421, 443] on div at bounding box center [784, 391] width 1568 height 783
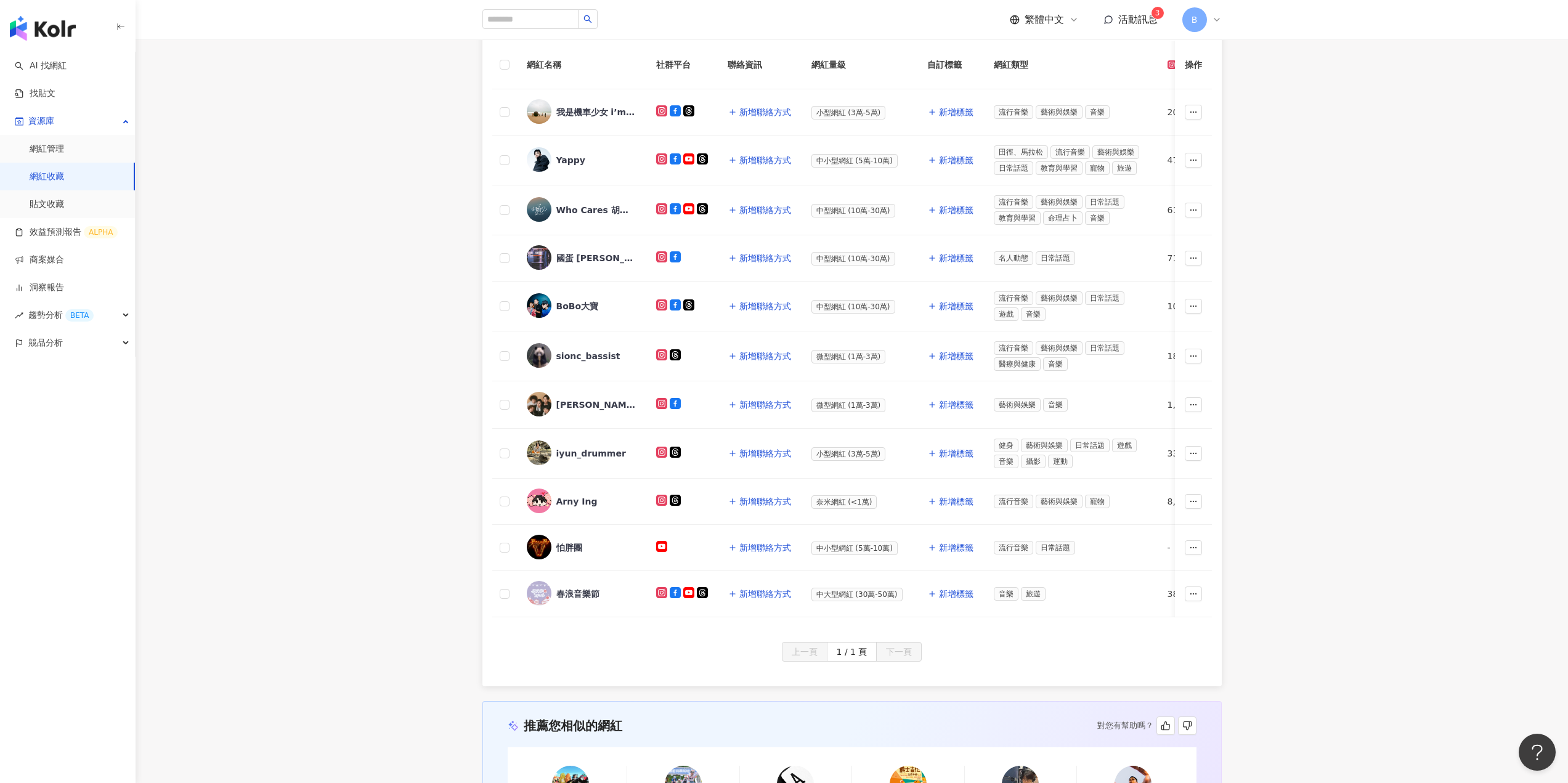
click at [279, 165] on div "網紅名稱 社群平台 聯絡資訊 網紅量級 自訂標籤 網紅類型 追蹤數 K-Score 近三個月 受眾主要年齡 受眾主要性別 互動率 近三個月 Reels 互動率…" at bounding box center [851, 358] width 1433 height 656
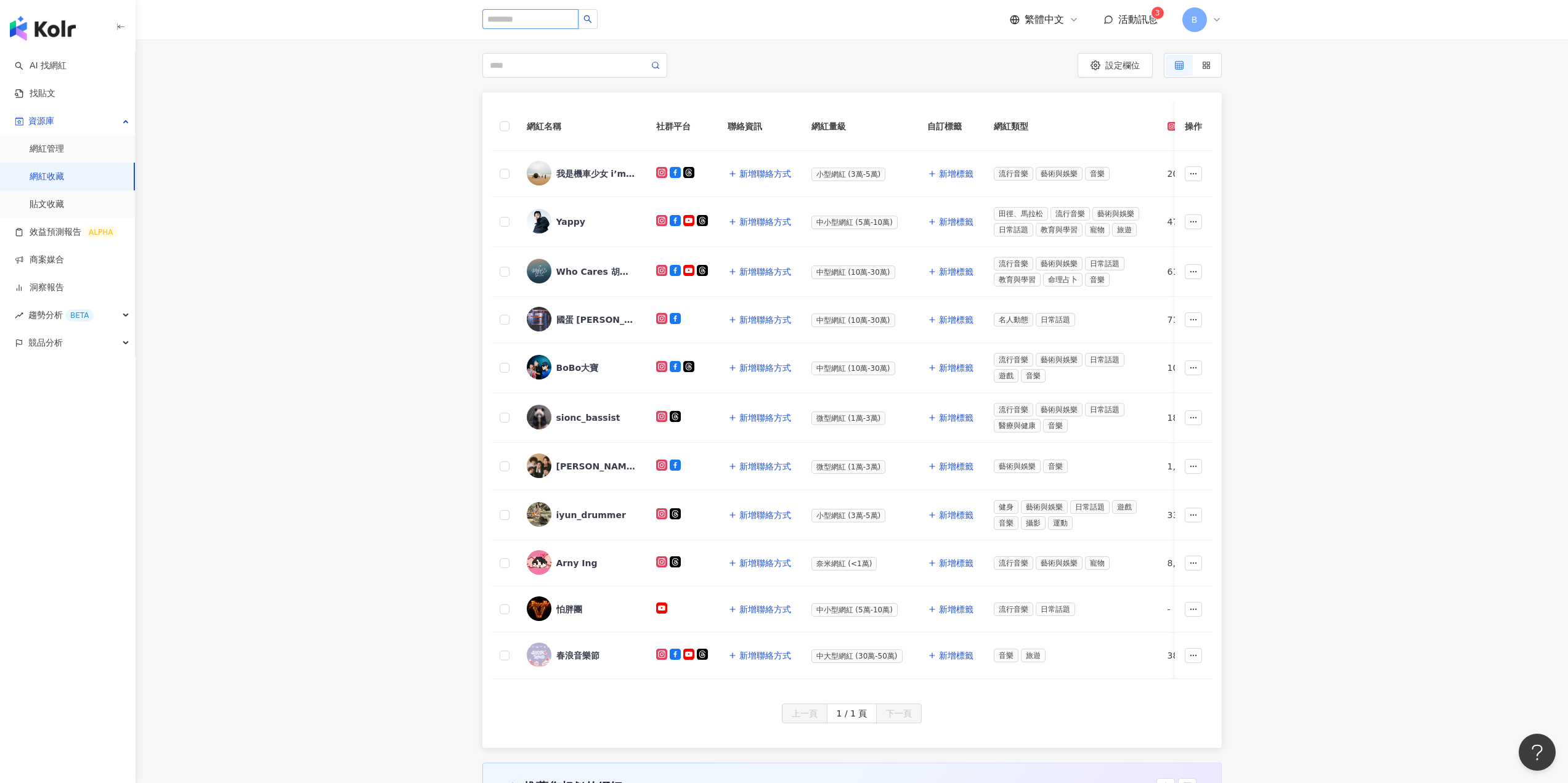
click at [529, 19] on input "search" at bounding box center [531, 19] width 96 height 20
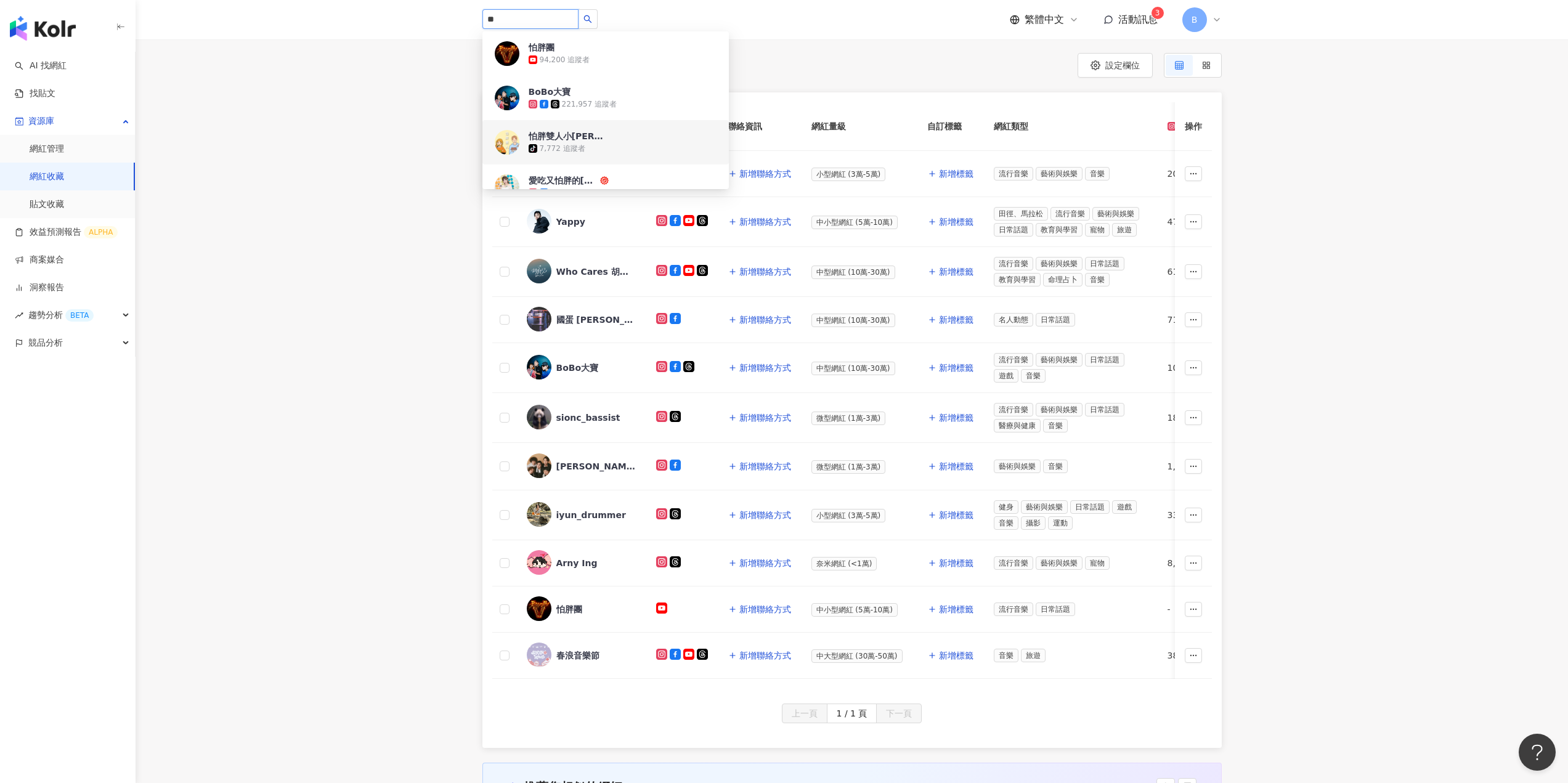
type input "**"
click at [397, 180] on div "網紅名稱 社群平台 聯絡資訊 網紅量級 自訂標籤 網紅類型 追蹤數 K-Score 近三個月 受眾主要年齡 受眾主要性別 互動率 近三個月 Reels 互動率…" at bounding box center [851, 420] width 1433 height 656
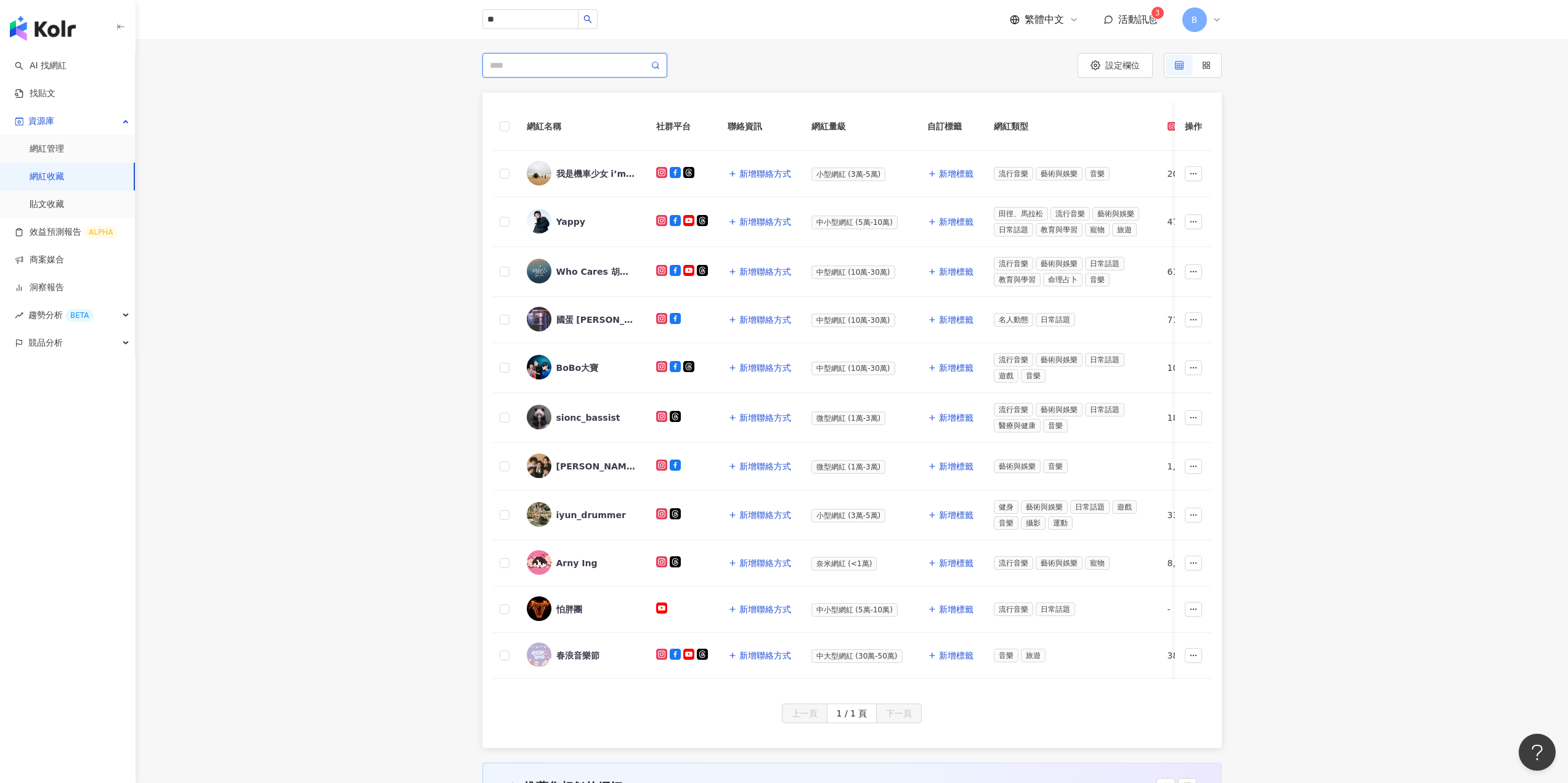
click at [569, 67] on input "search" at bounding box center [569, 65] width 159 height 14
click at [552, 65] on input "**" at bounding box center [569, 65] width 159 height 14
click at [550, 65] on input "**" at bounding box center [569, 65] width 159 height 14
click at [549, 65] on input "**" at bounding box center [569, 65] width 159 height 14
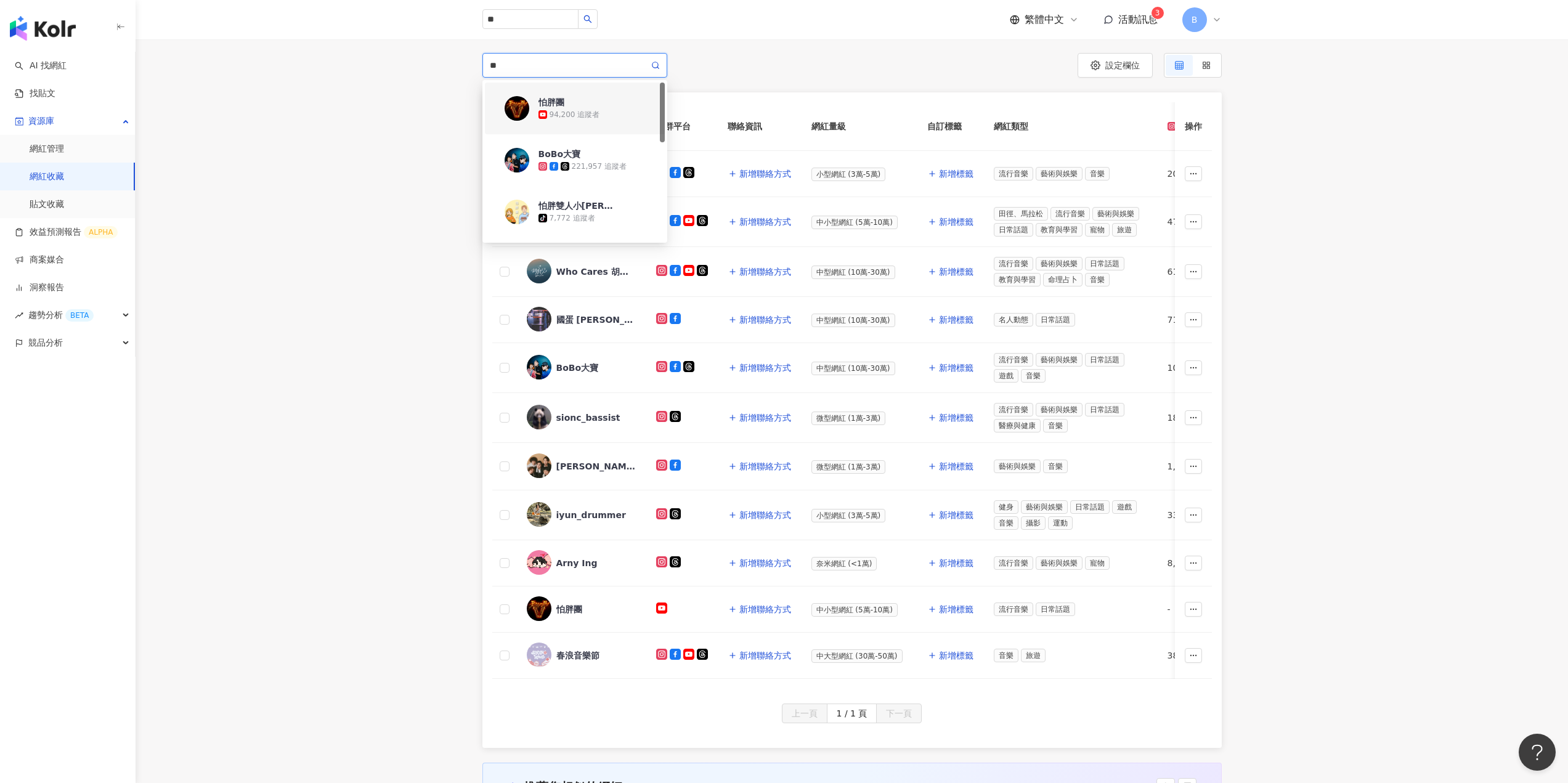
paste input "**********"
drag, startPoint x: 503, startPoint y: 65, endPoint x: 467, endPoint y: 67, distance: 36.1
click at [467, 67] on div "**********" at bounding box center [852, 65] width 789 height 25
type input "**********"
click at [534, 99] on div "BoBo大寶 221,957 追蹤者" at bounding box center [575, 108] width 165 height 44
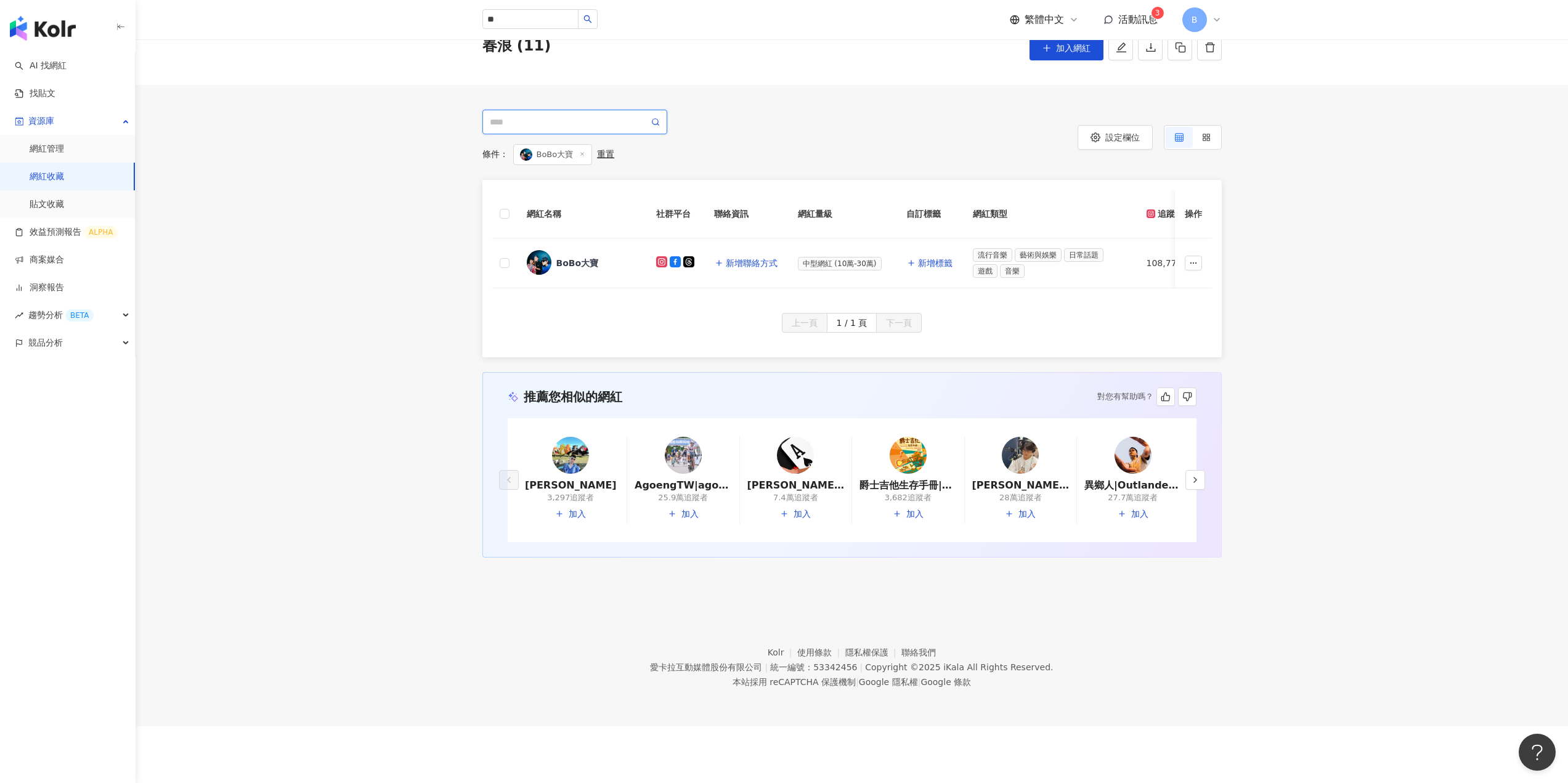
scroll to position [57, 0]
click at [1190, 263] on circle "button" at bounding box center [1190, 262] width 1 height 1
click at [1186, 287] on div "加入網紅收藏" at bounding box center [1166, 287] width 52 height 14
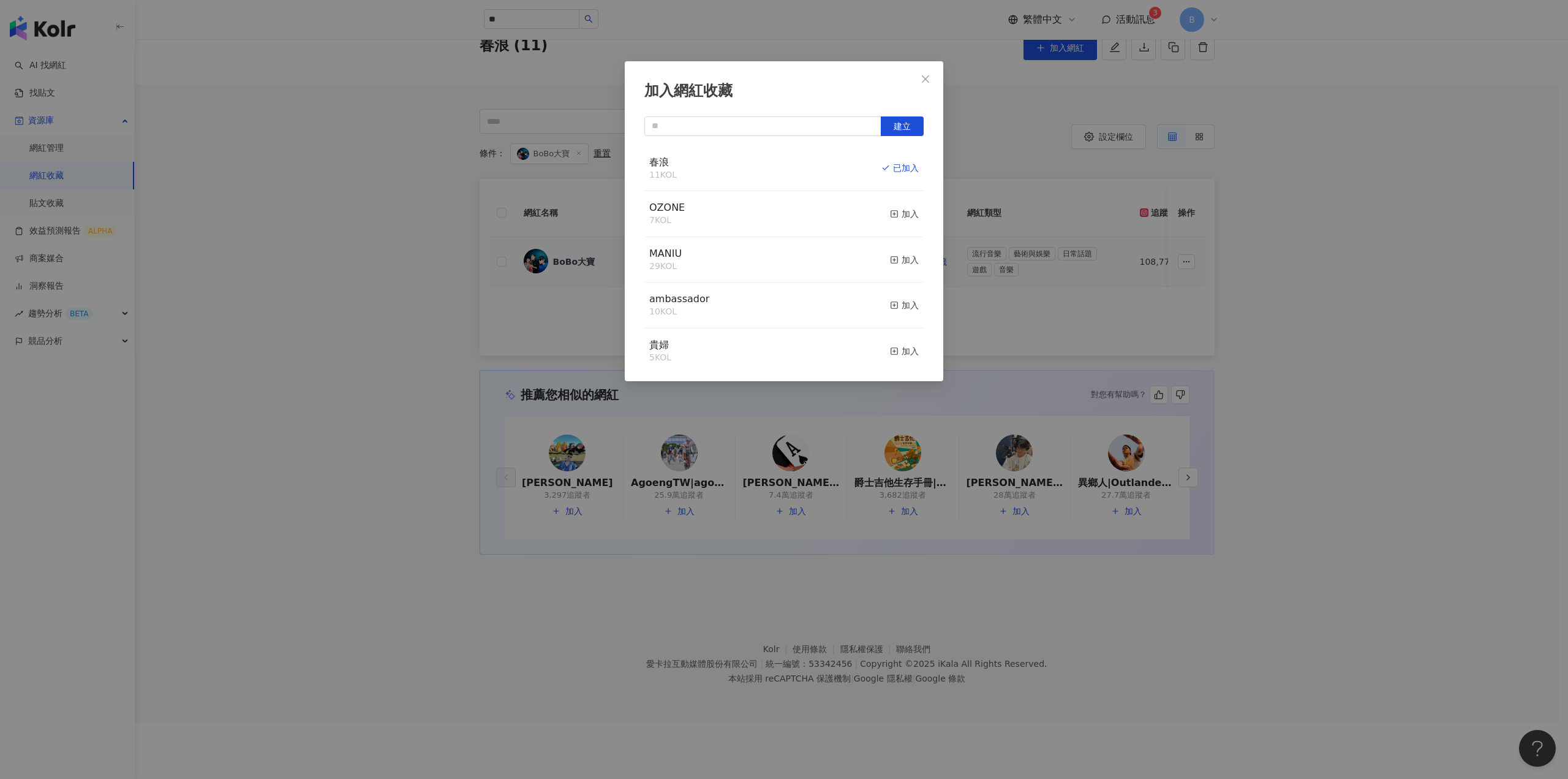
click at [922, 76] on icon "close" at bounding box center [925, 79] width 10 height 10
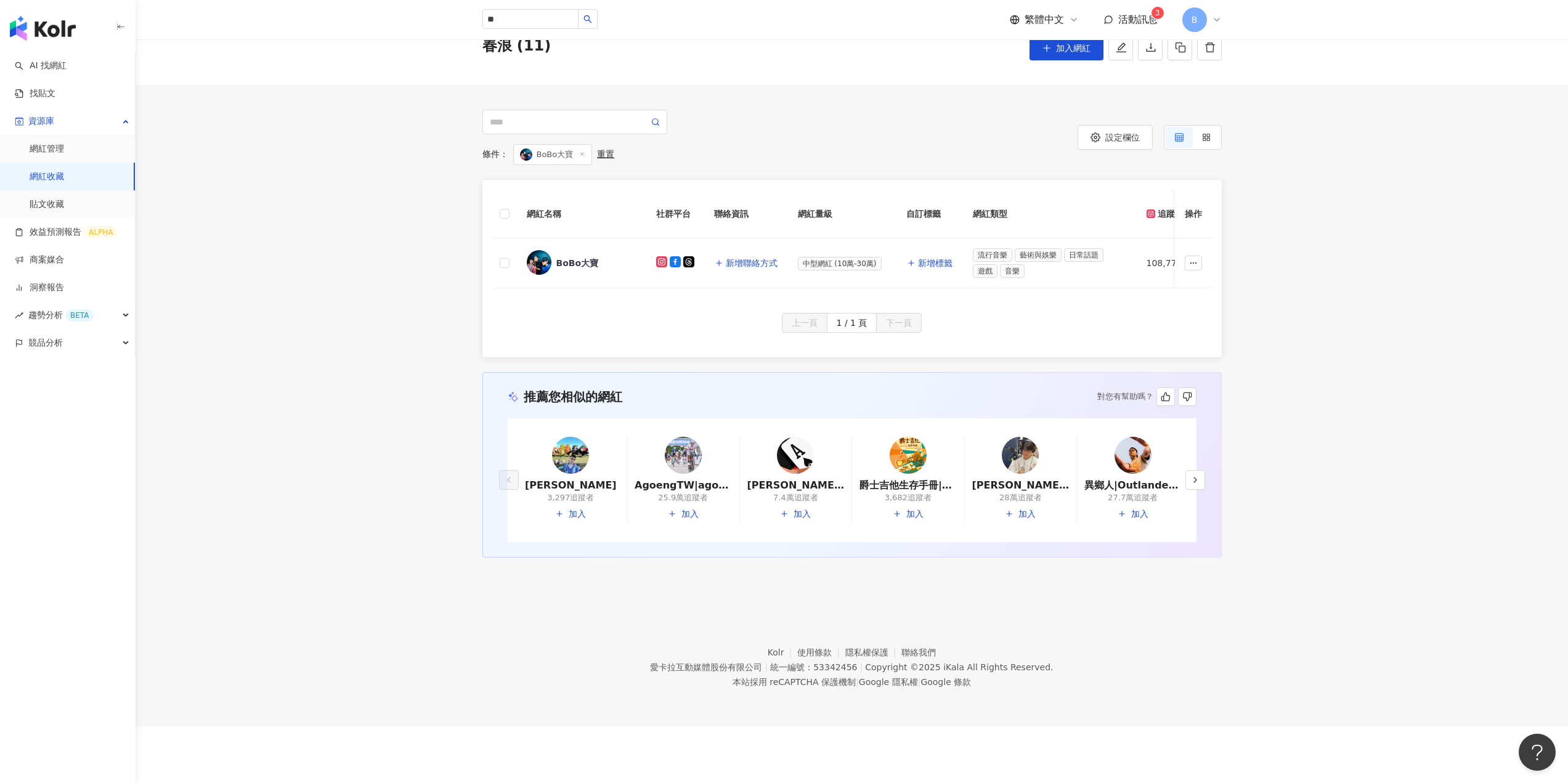
click at [40, 174] on link "網紅收藏" at bounding box center [46, 176] width 34 height 12
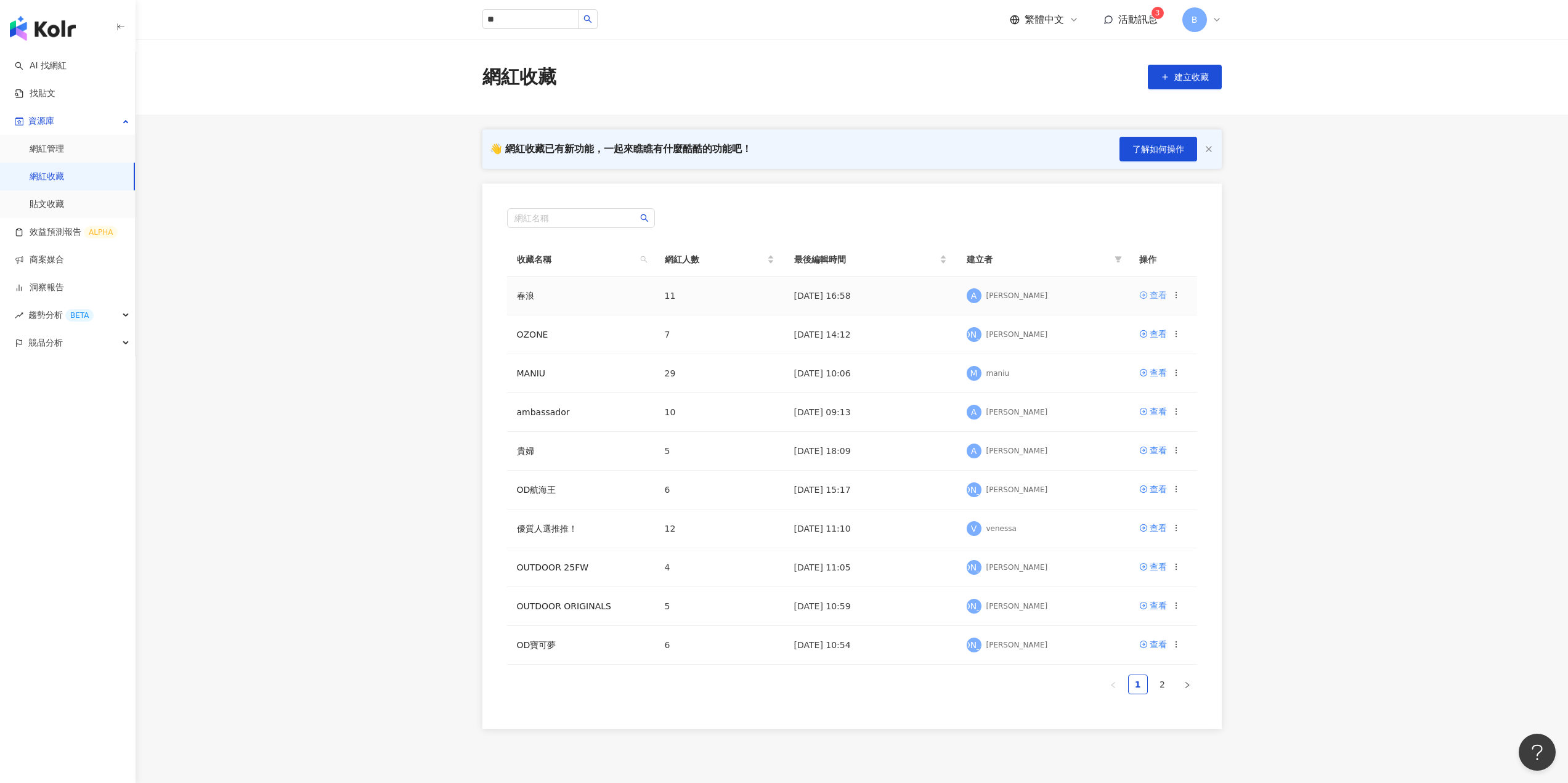
click at [1152, 296] on div "查看" at bounding box center [1158, 295] width 18 height 14
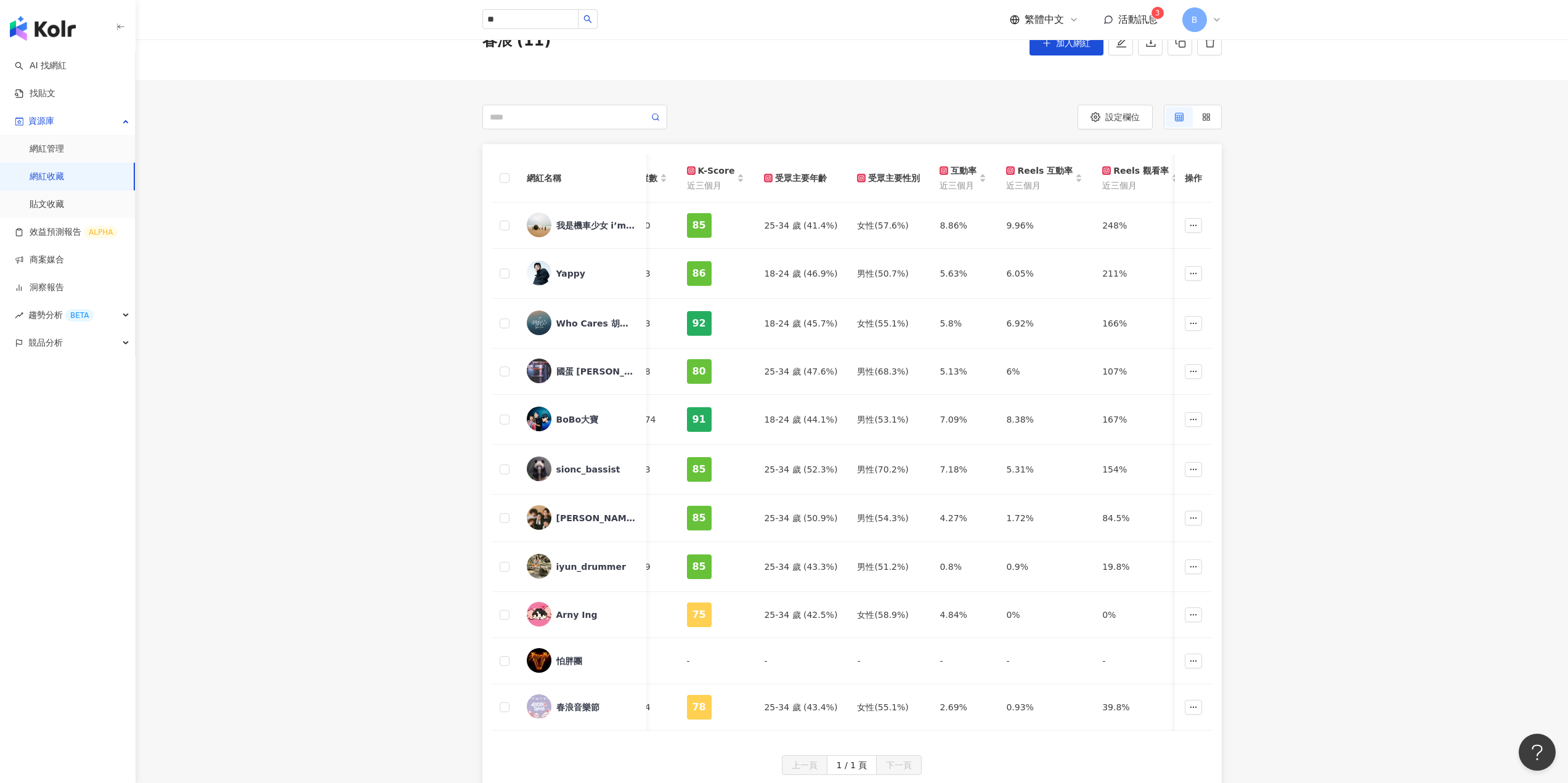
scroll to position [0, 566]
